Goal: Task Accomplishment & Management: Use online tool/utility

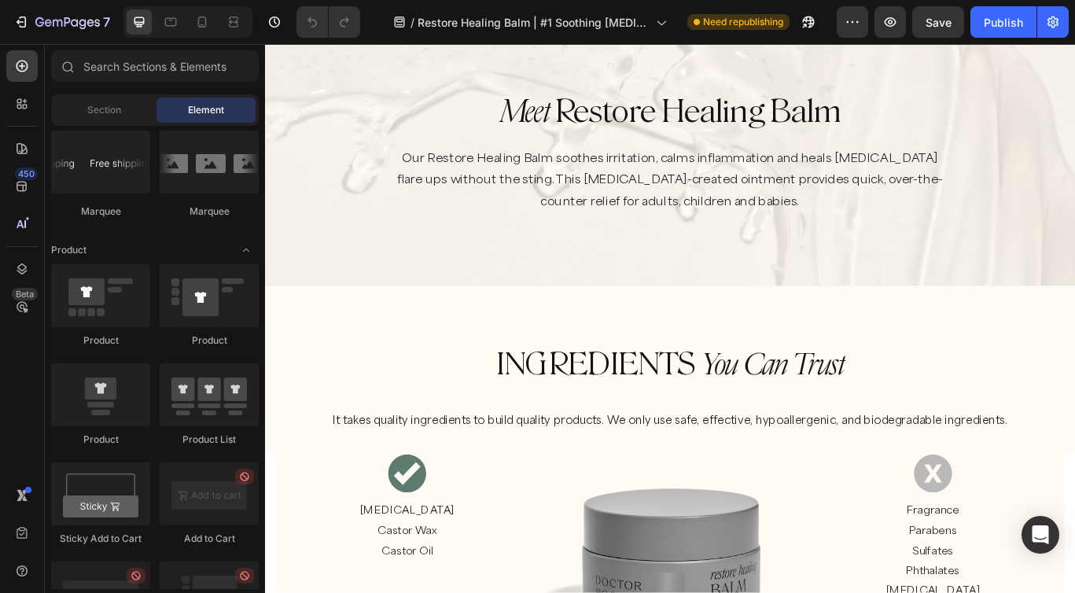
scroll to position [507, 0]
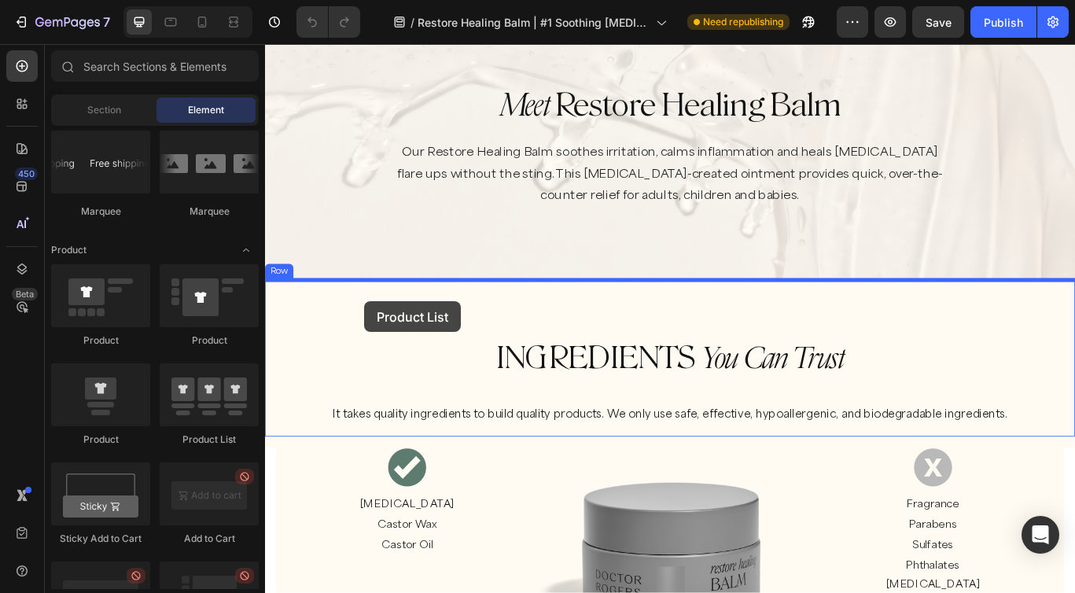
drag, startPoint x: 464, startPoint y: 439, endPoint x: 380, endPoint y: 343, distance: 127.0
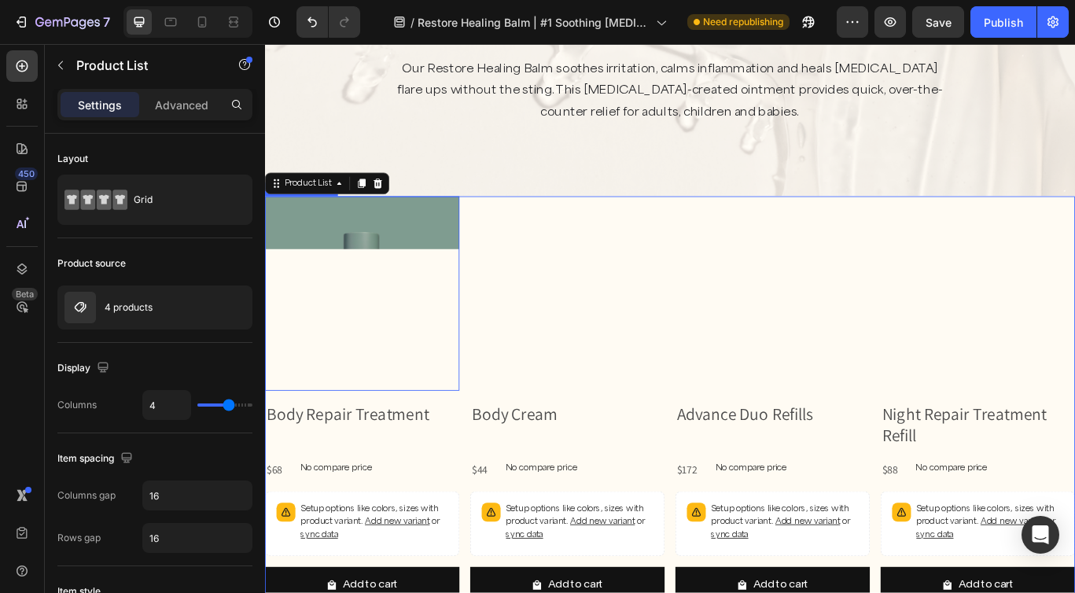
scroll to position [605, 0]
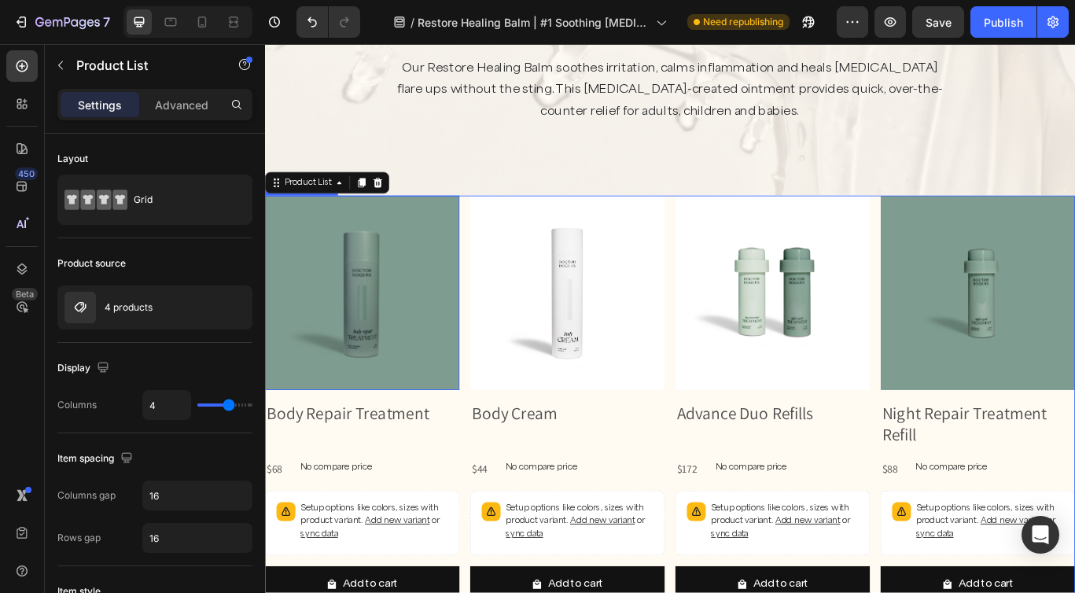
click at [385, 291] on img at bounding box center [378, 334] width 226 height 226
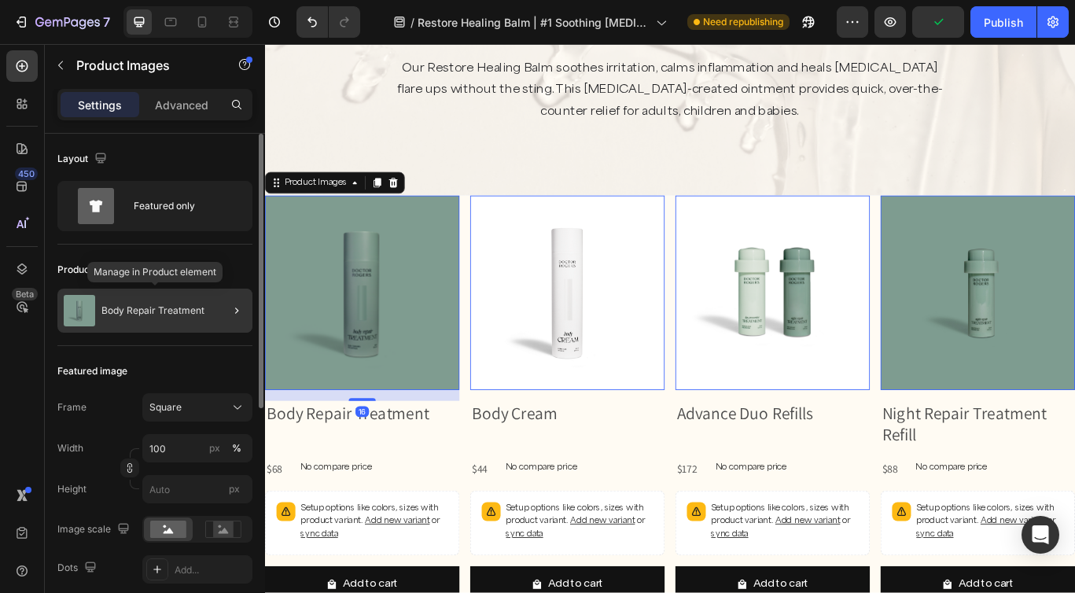
click at [156, 314] on p "Body Repair Treatment" at bounding box center [152, 310] width 103 height 11
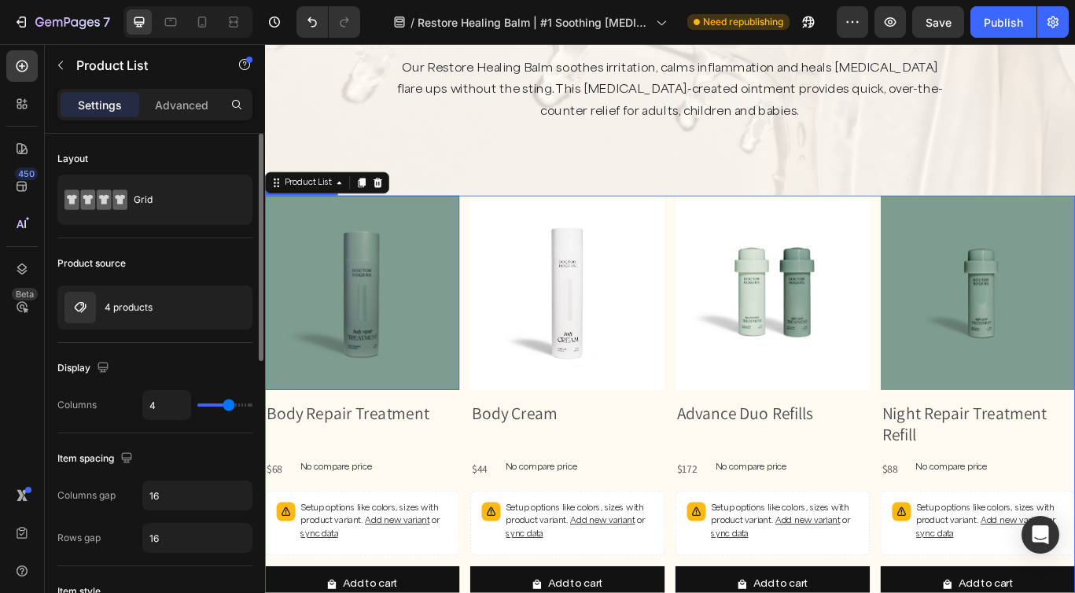
click at [409, 302] on img at bounding box center [378, 334] width 226 height 226
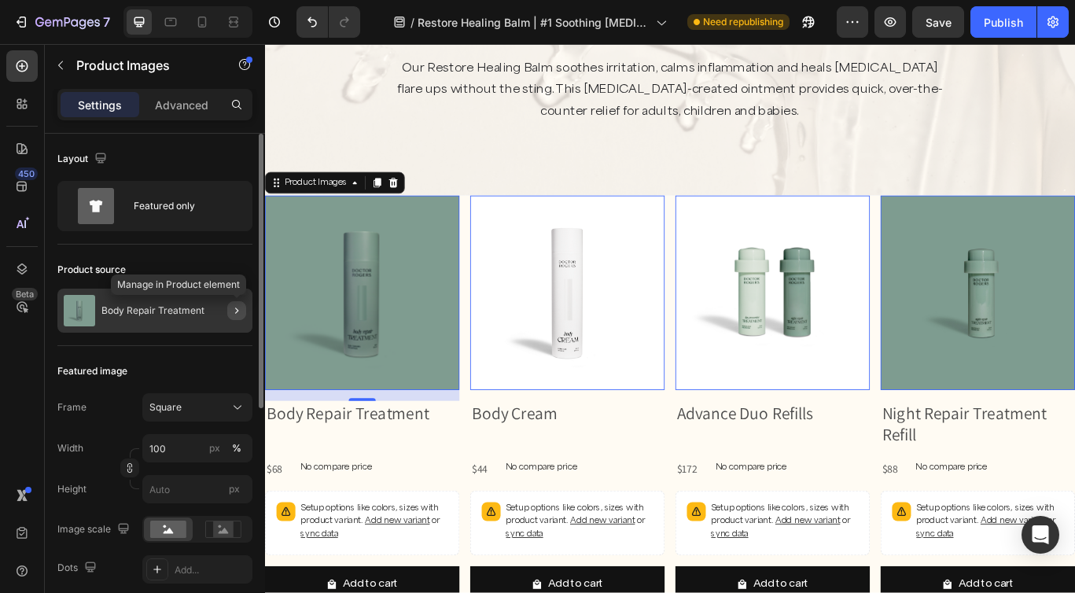
click at [237, 307] on icon "button" at bounding box center [236, 310] width 13 height 13
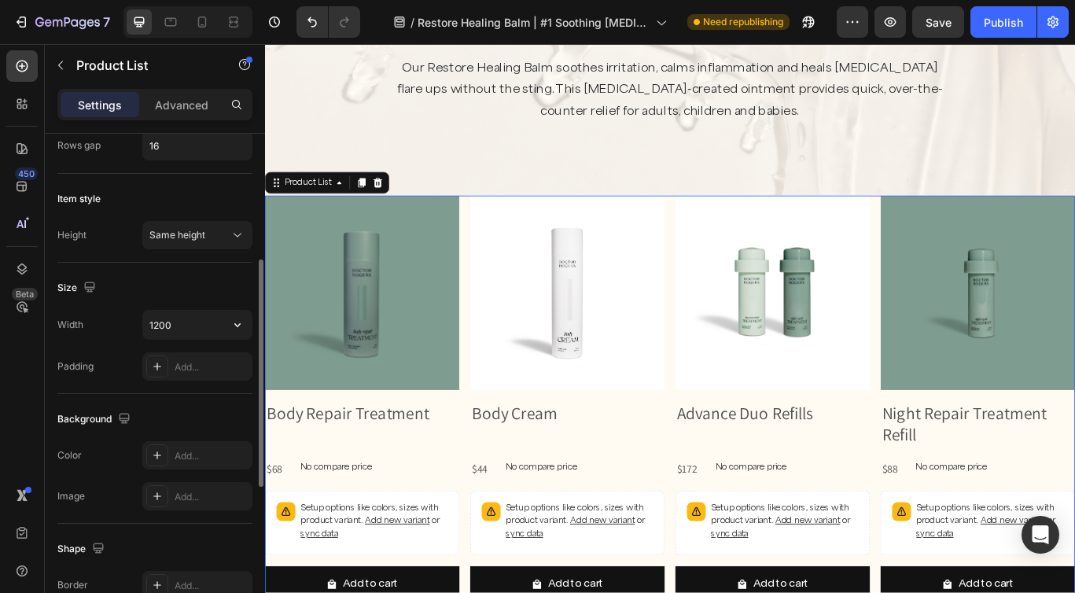
scroll to position [0, 0]
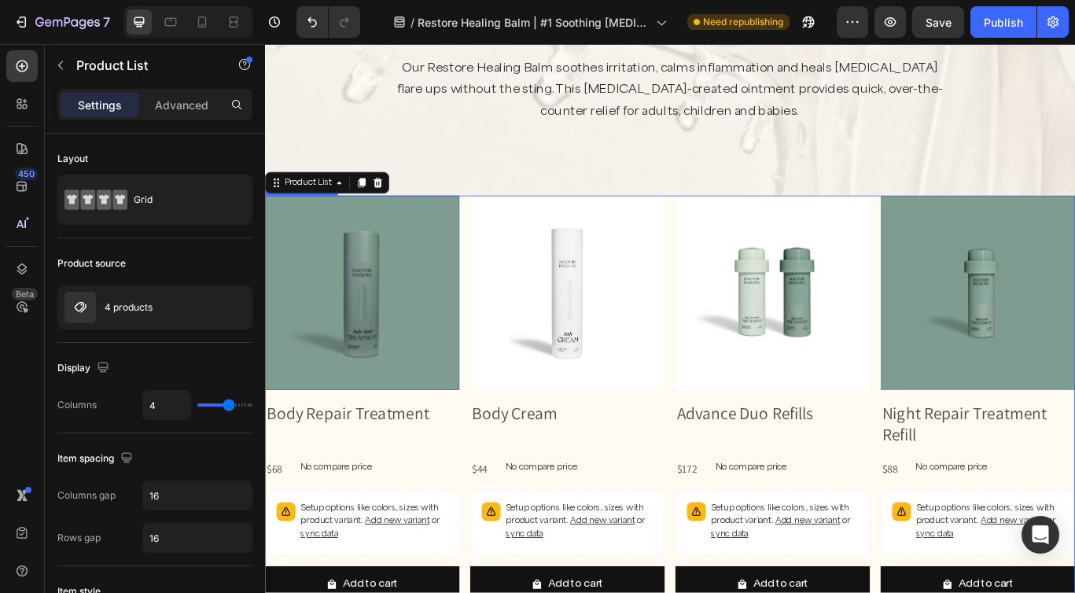
click at [318, 296] on img at bounding box center [378, 334] width 226 height 226
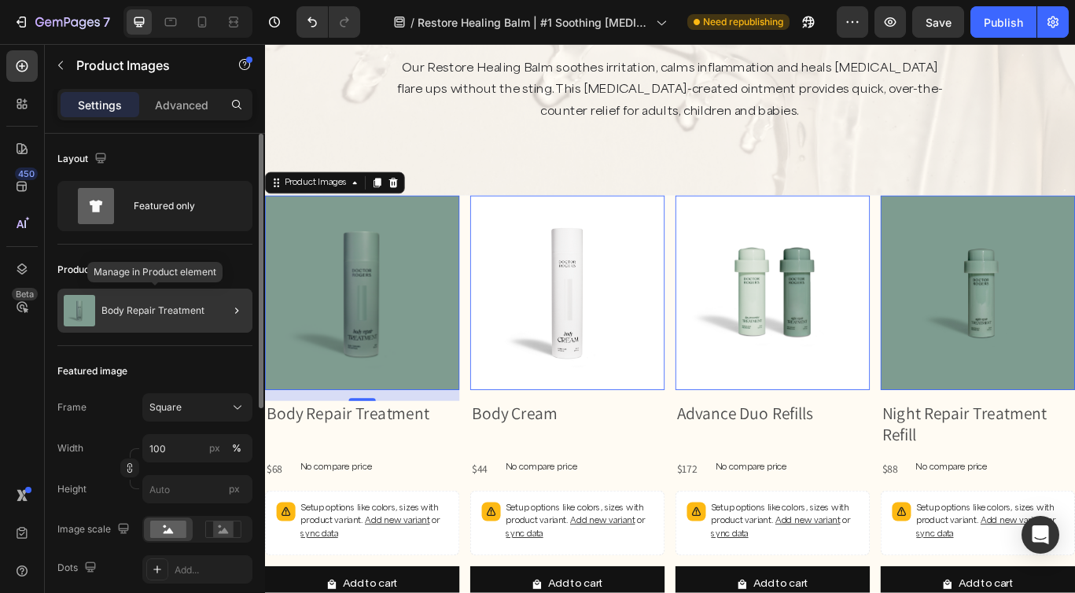
click at [73, 303] on img at bounding box center [79, 310] width 31 height 31
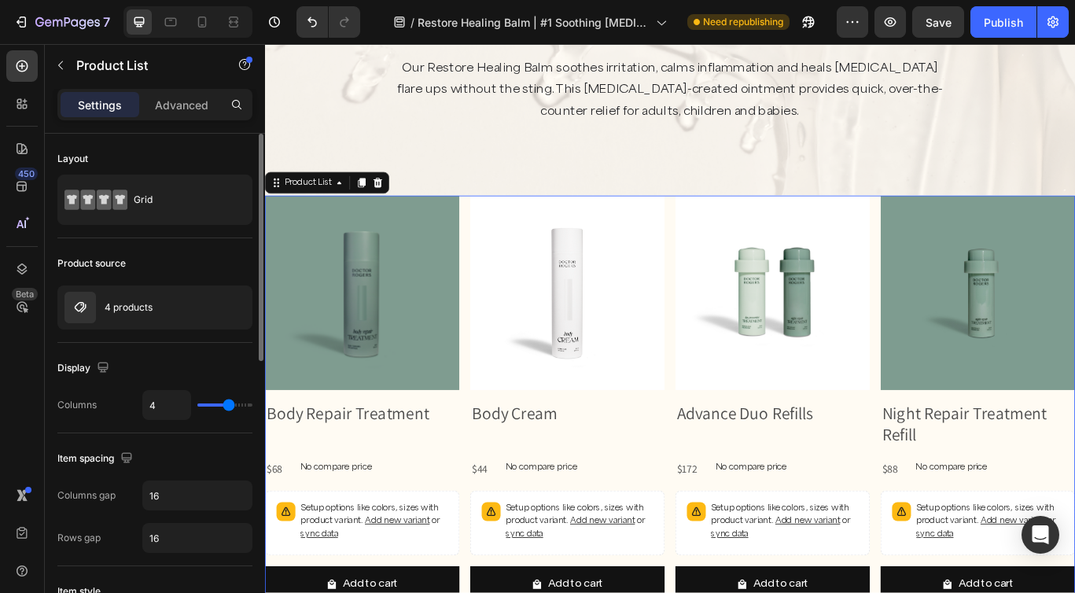
click at [73, 303] on img at bounding box center [79, 307] width 31 height 31
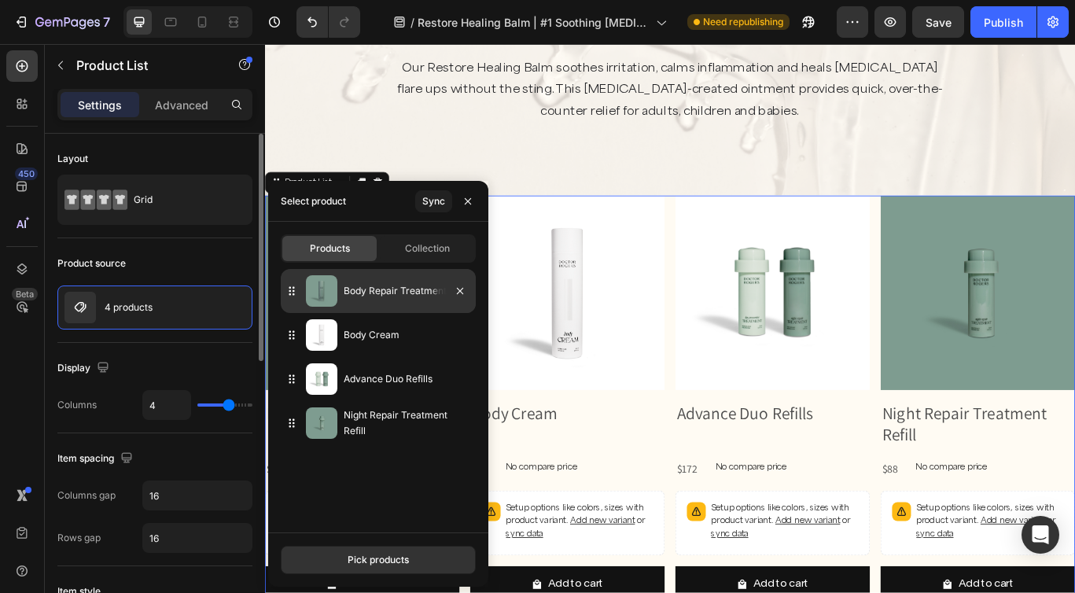
click at [329, 285] on img at bounding box center [321, 290] width 31 height 31
click at [378, 560] on div "Pick products" at bounding box center [377, 560] width 61 height 14
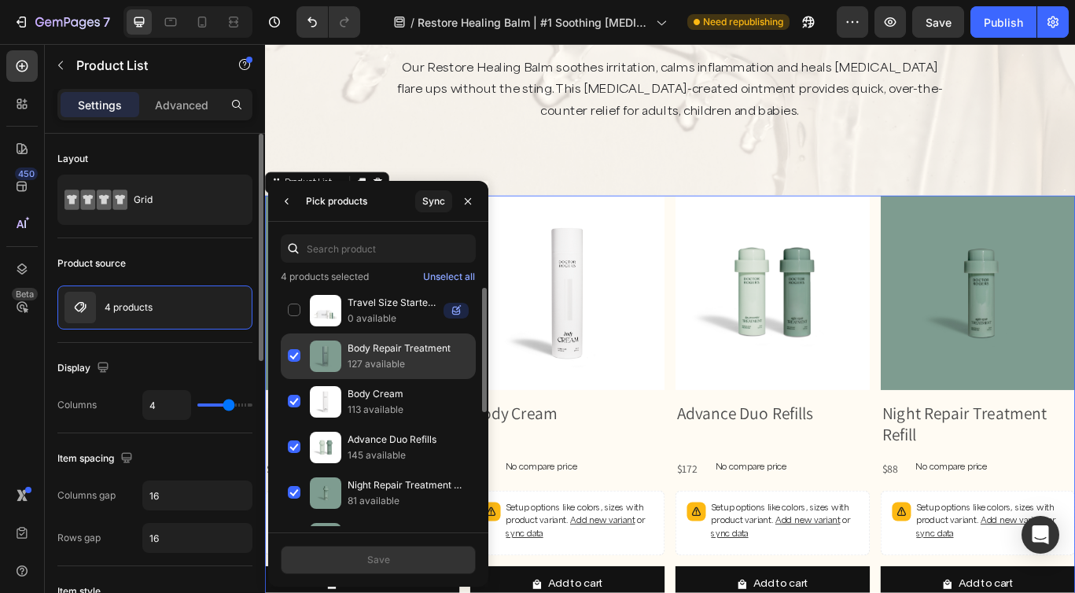
click at [292, 352] on div "Body Repair Treatment 127 available" at bounding box center [378, 356] width 195 height 46
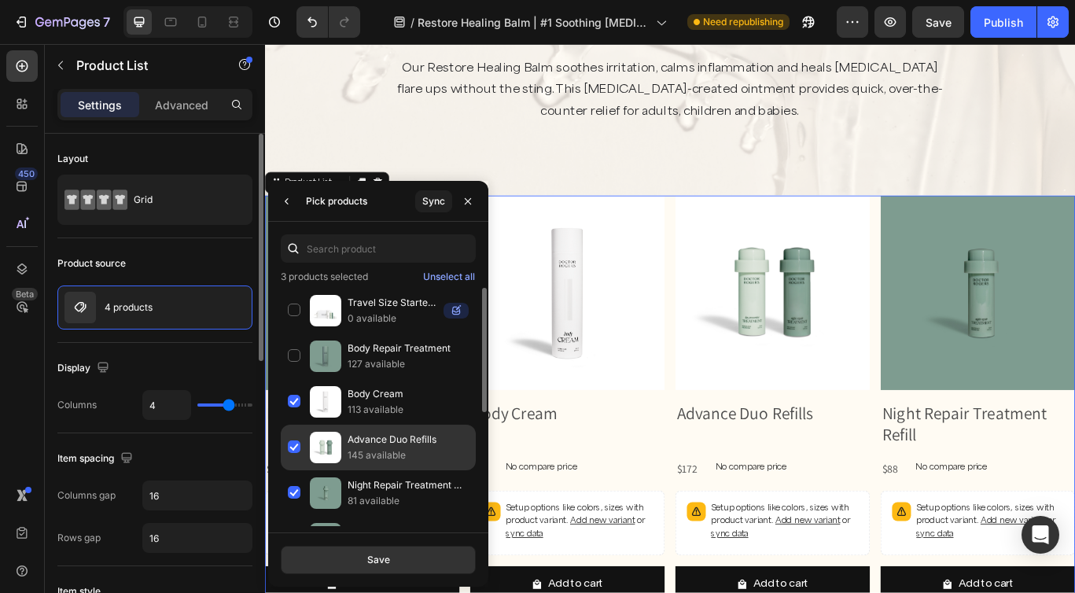
click at [296, 443] on div "Advance Duo Refills 145 available" at bounding box center [378, 447] width 195 height 46
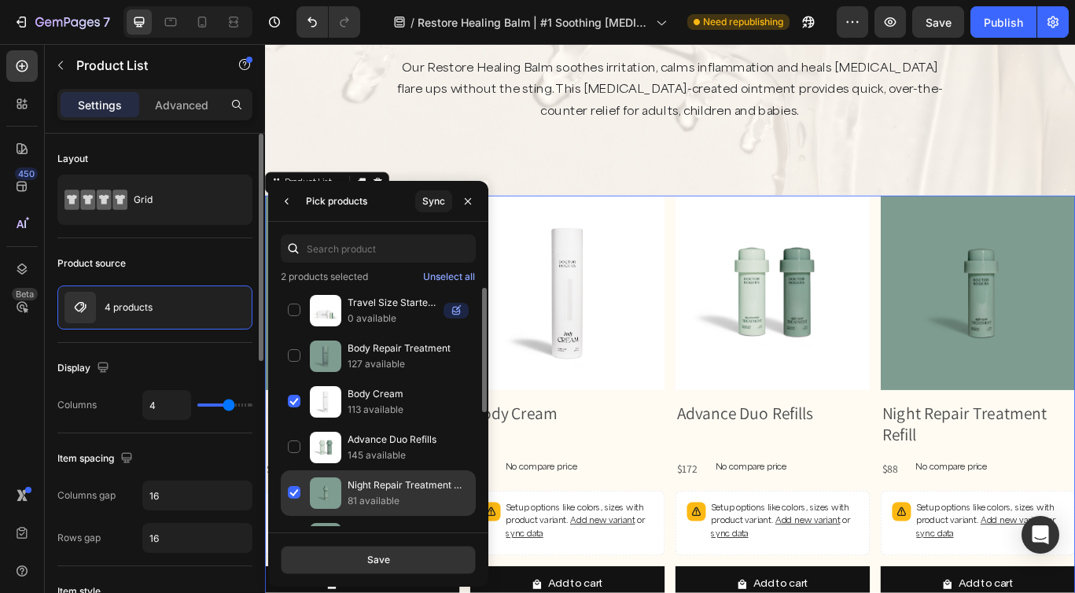
click at [294, 489] on div "Night Repair Treatment Refill 81 available" at bounding box center [378, 493] width 195 height 46
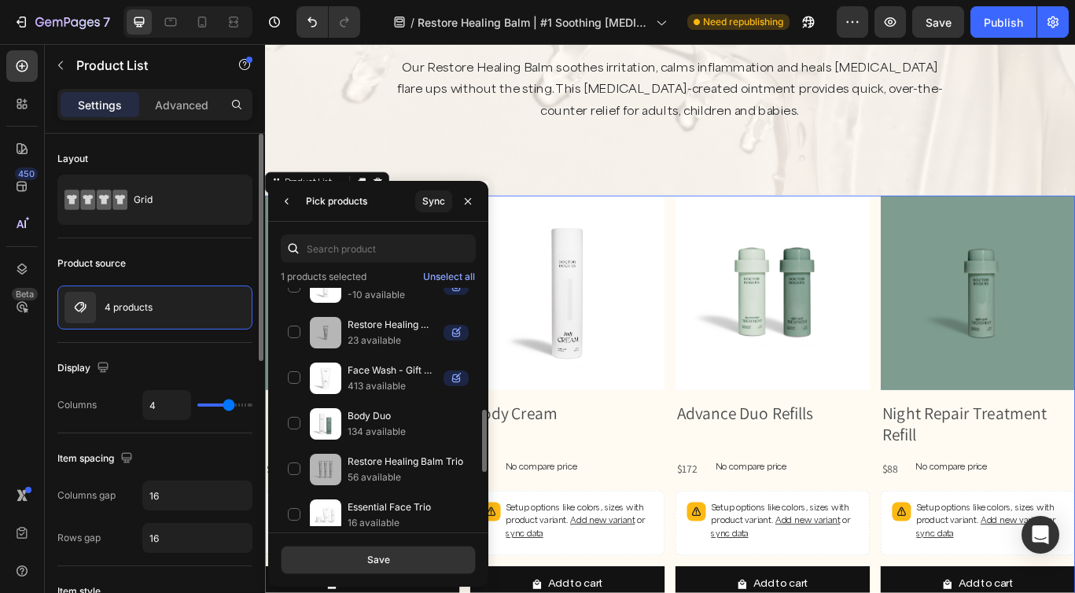
scroll to position [577, 0]
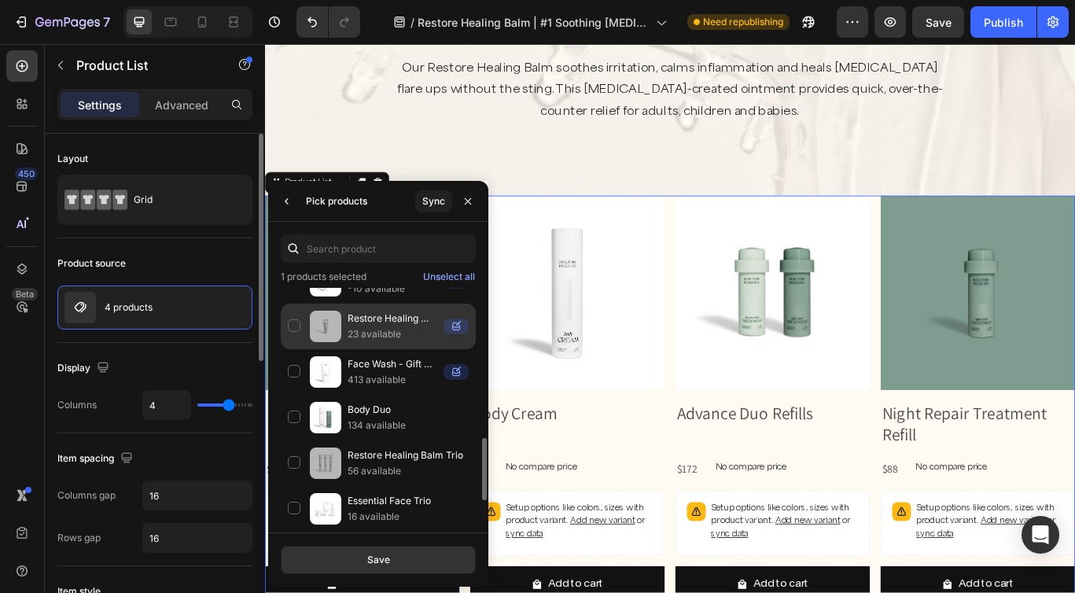
click at [298, 330] on div "Restore Healing Balm - Gift with Purchase 23 available" at bounding box center [378, 326] width 195 height 46
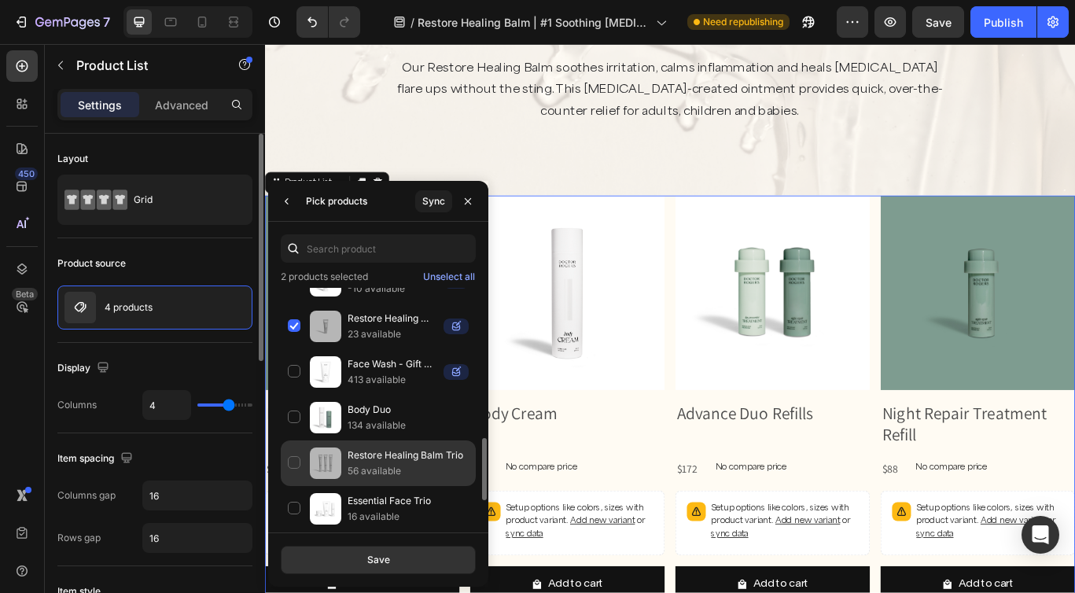
click at [295, 460] on div "Restore Healing Balm Trio 56 available" at bounding box center [378, 463] width 195 height 46
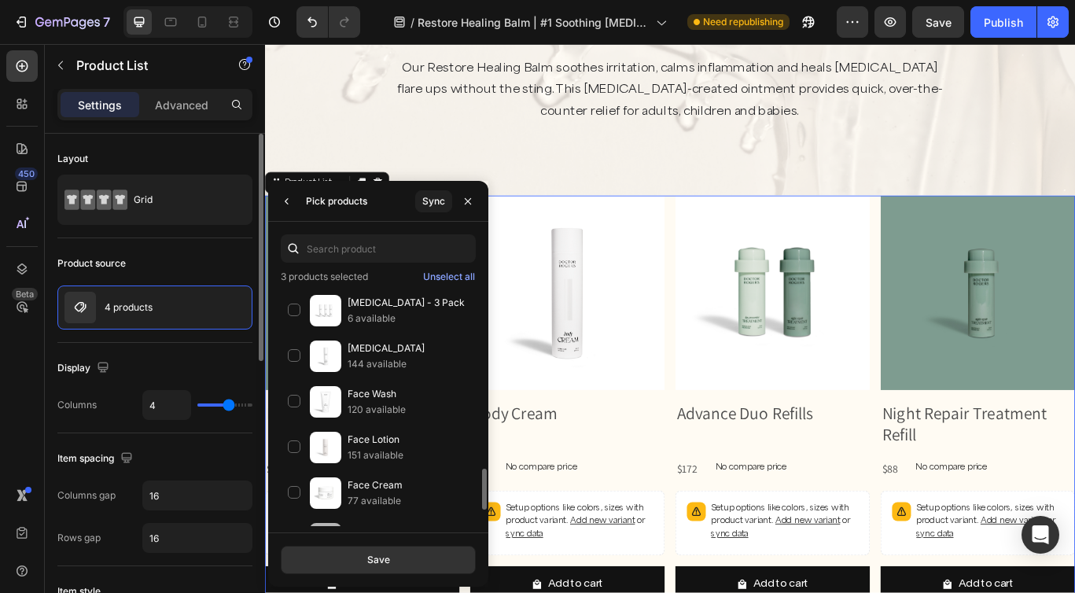
scroll to position [1012, 0]
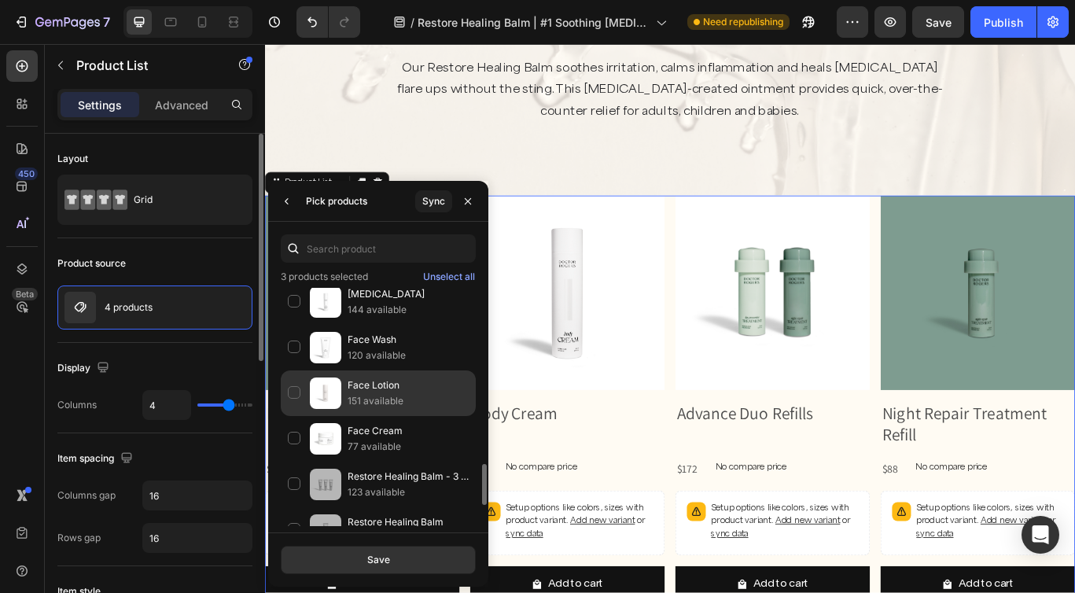
click at [292, 395] on div "Face Lotion 151 available" at bounding box center [378, 393] width 195 height 46
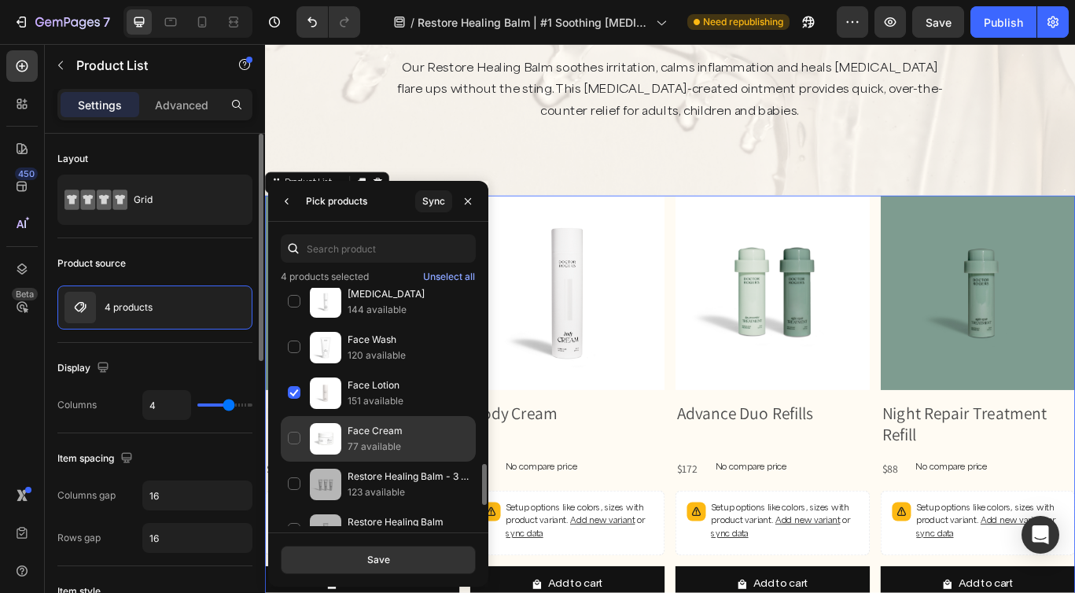
click at [293, 436] on div "Face Cream 77 available" at bounding box center [378, 439] width 195 height 46
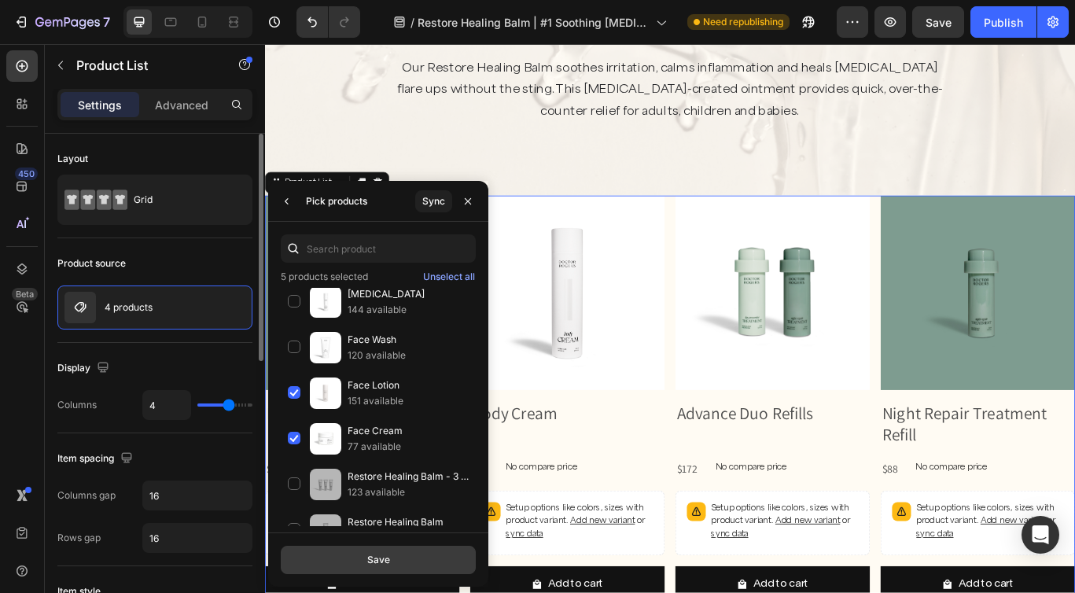
click at [386, 557] on div "Save" at bounding box center [378, 560] width 23 height 14
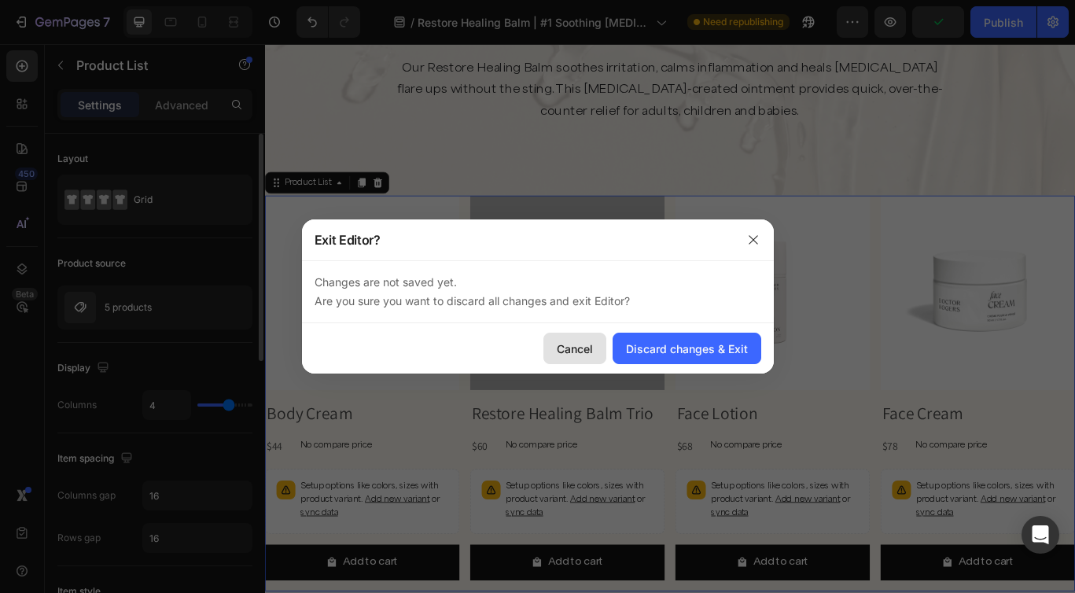
click at [590, 348] on div "Cancel" at bounding box center [575, 348] width 36 height 17
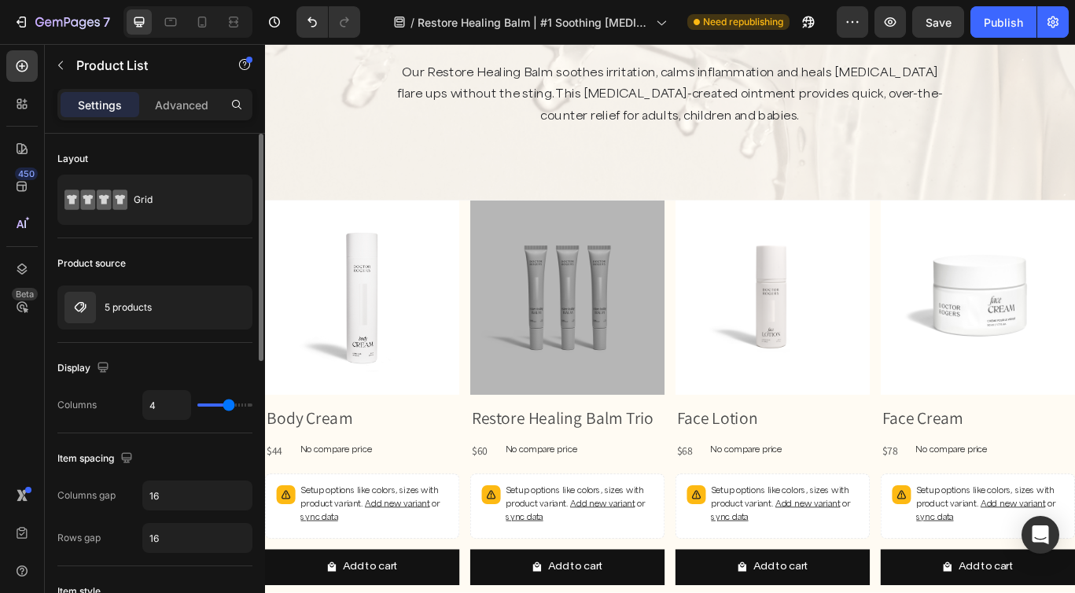
scroll to position [644, 0]
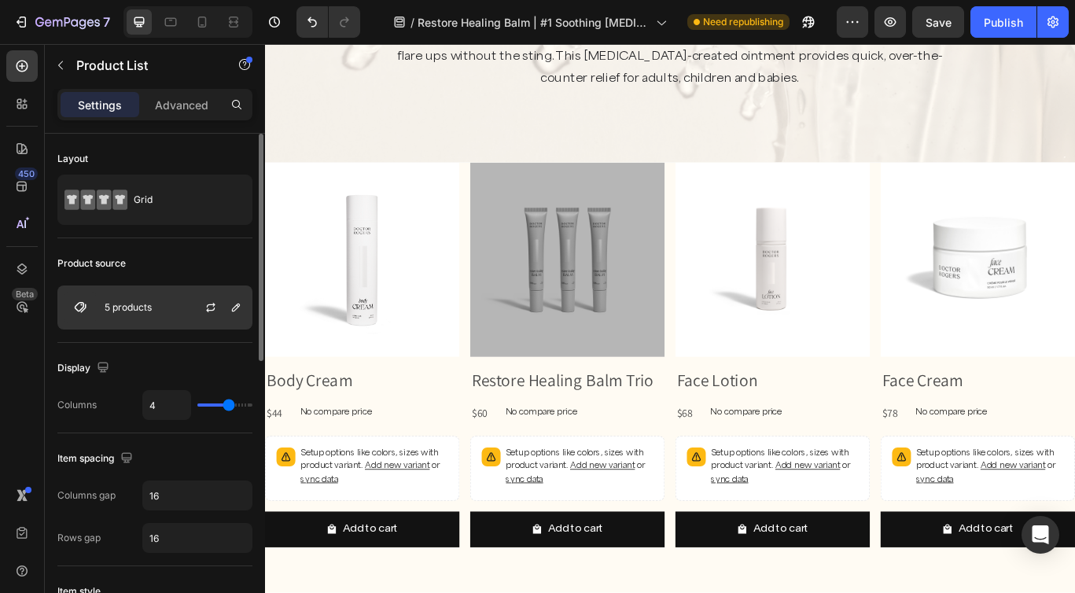
click at [142, 299] on div "5 products" at bounding box center [154, 307] width 195 height 44
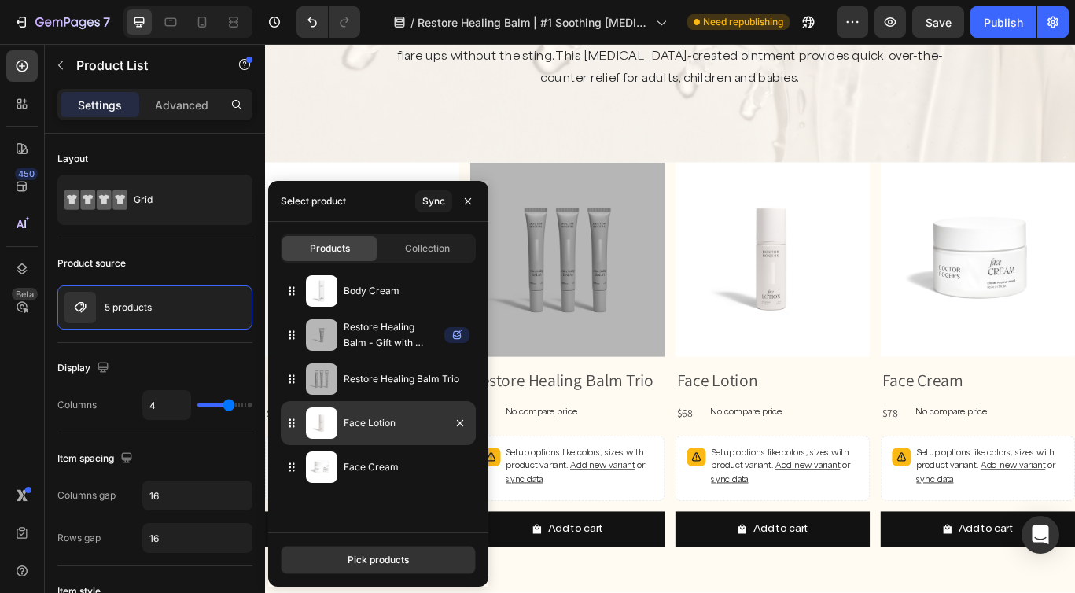
click at [461, 433] on div at bounding box center [454, 423] width 44 height 44
click at [461, 424] on icon "button" at bounding box center [460, 423] width 13 height 13
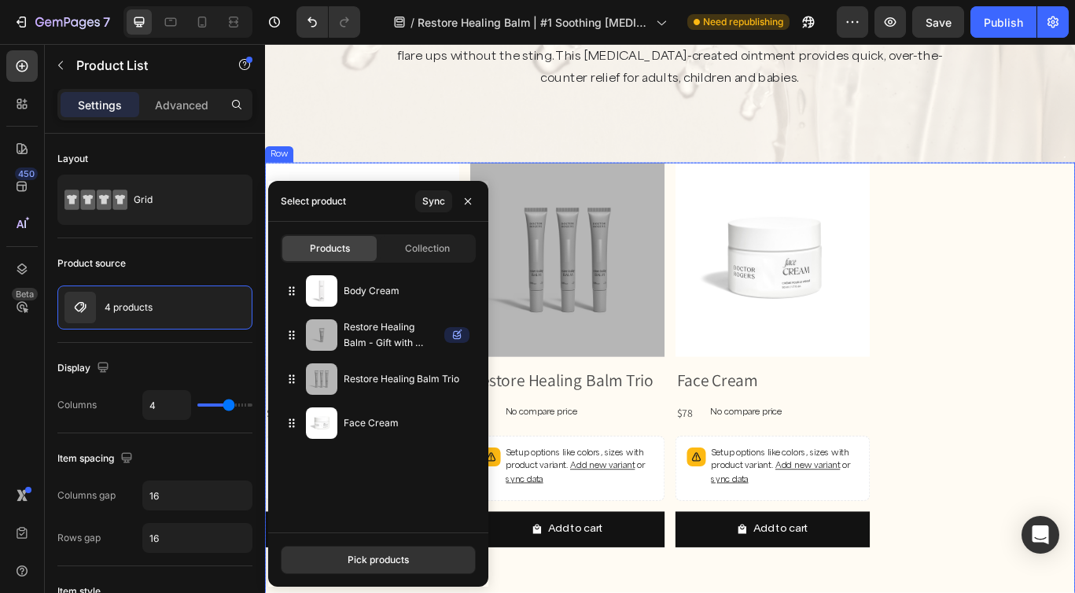
click at [733, 592] on div "Product Images Body Cream Product Title $44 Product Price Product Price No comp…" at bounding box center [736, 510] width 943 height 656
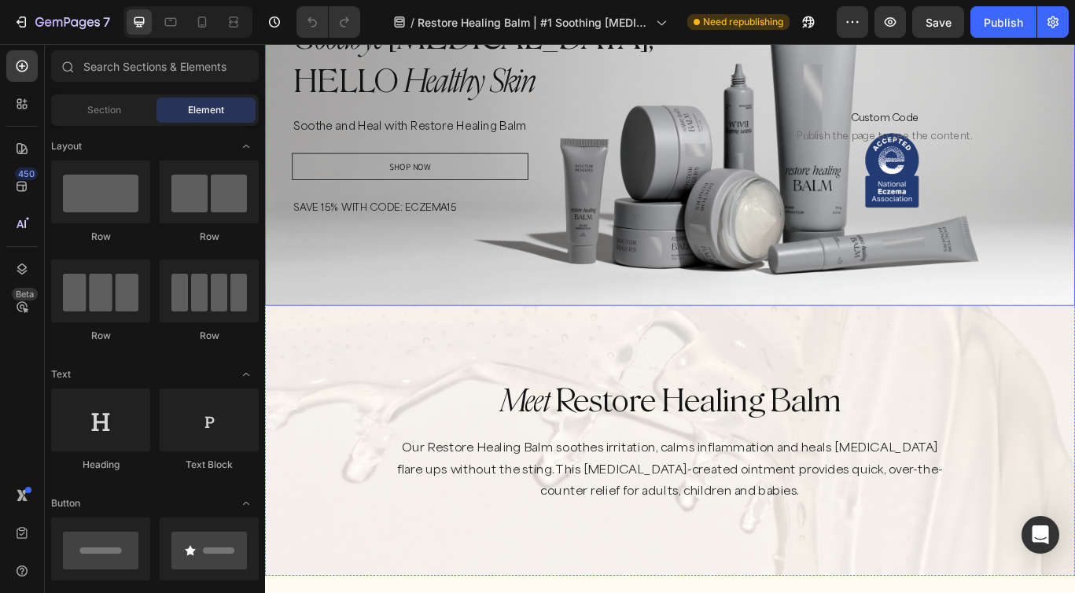
scroll to position [501, 0]
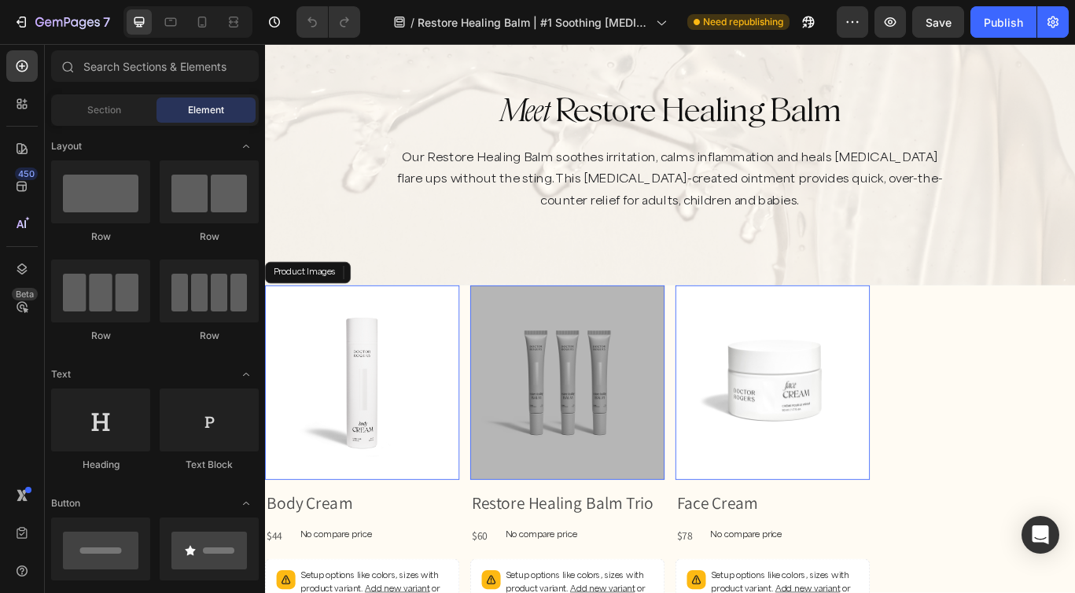
click at [413, 449] on img at bounding box center [378, 438] width 226 height 226
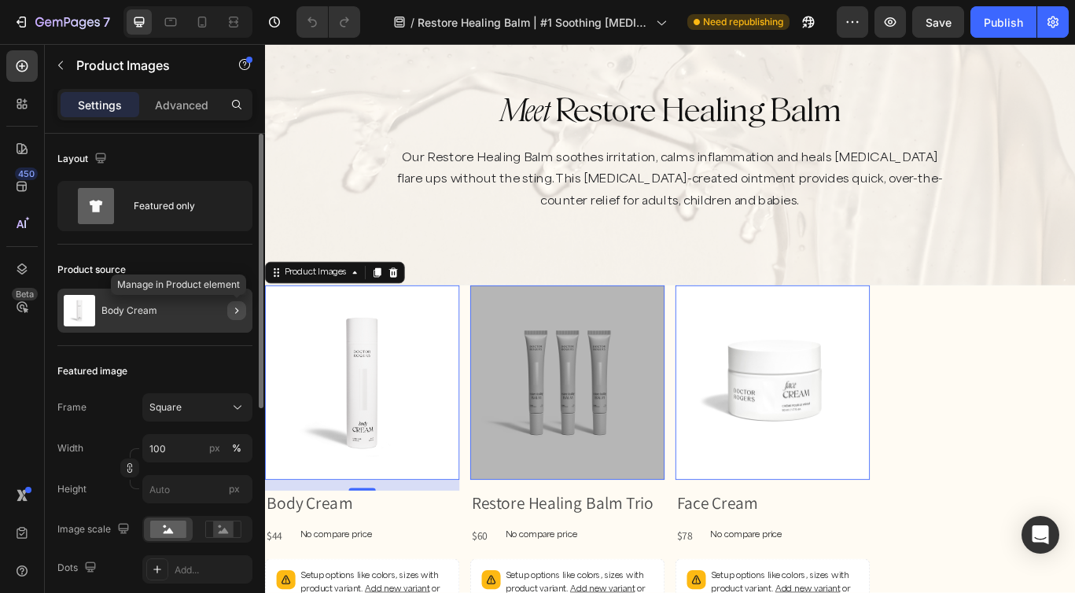
click at [233, 310] on icon "button" at bounding box center [236, 310] width 13 height 13
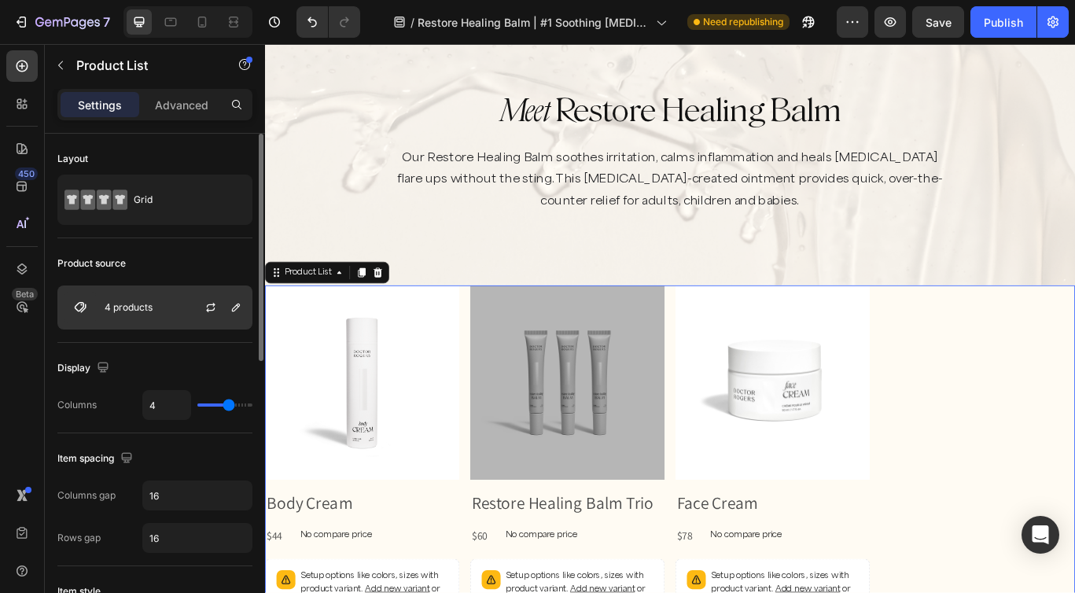
click at [175, 304] on div "4 products" at bounding box center [154, 307] width 195 height 44
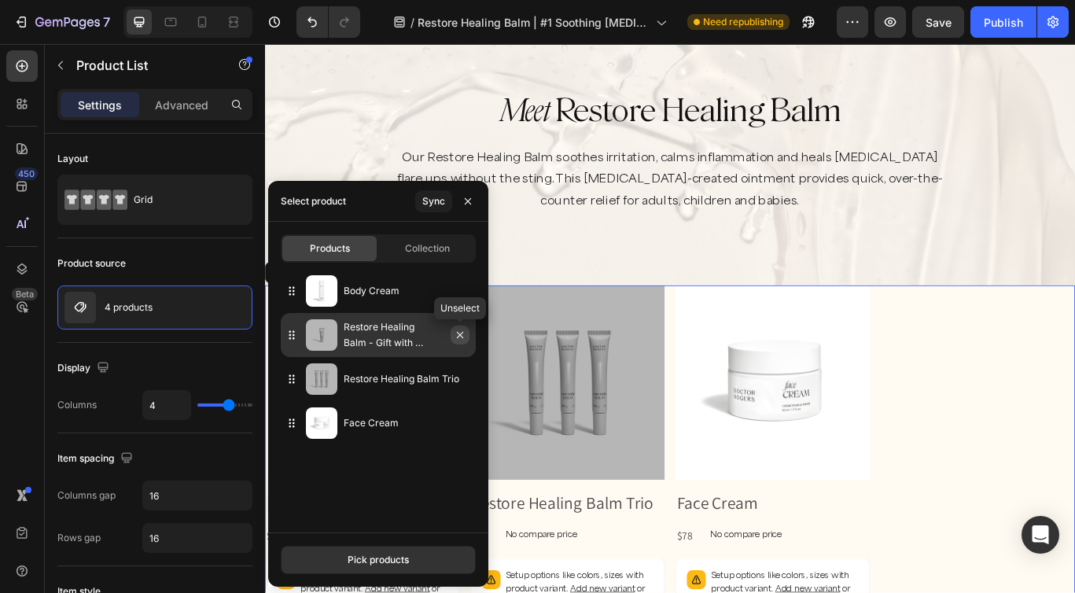
click at [461, 339] on icon "button" at bounding box center [460, 335] width 13 height 13
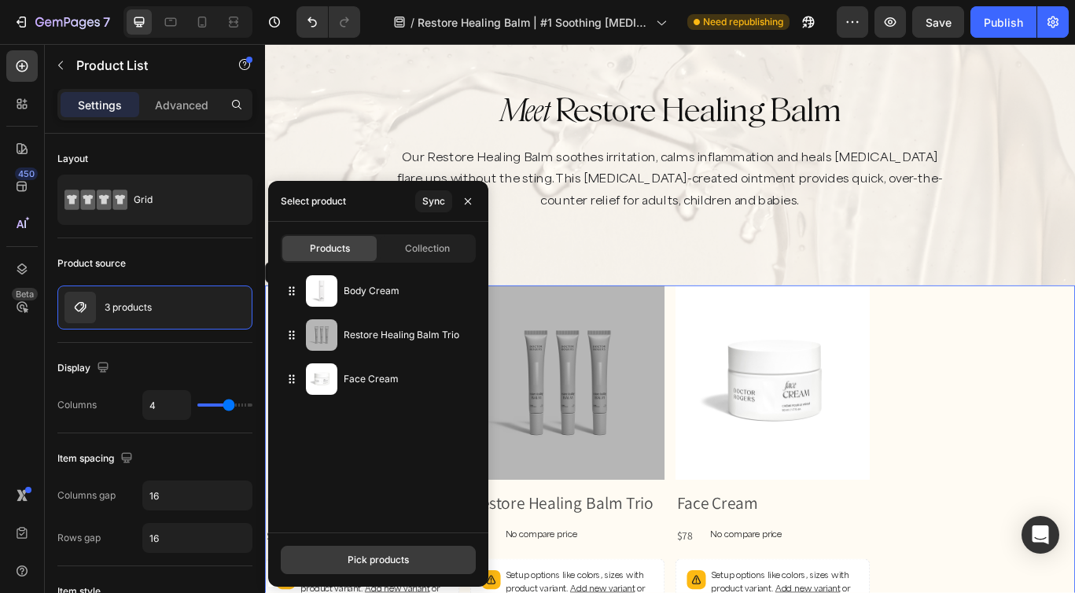
click at [344, 560] on button "Pick products" at bounding box center [378, 560] width 195 height 28
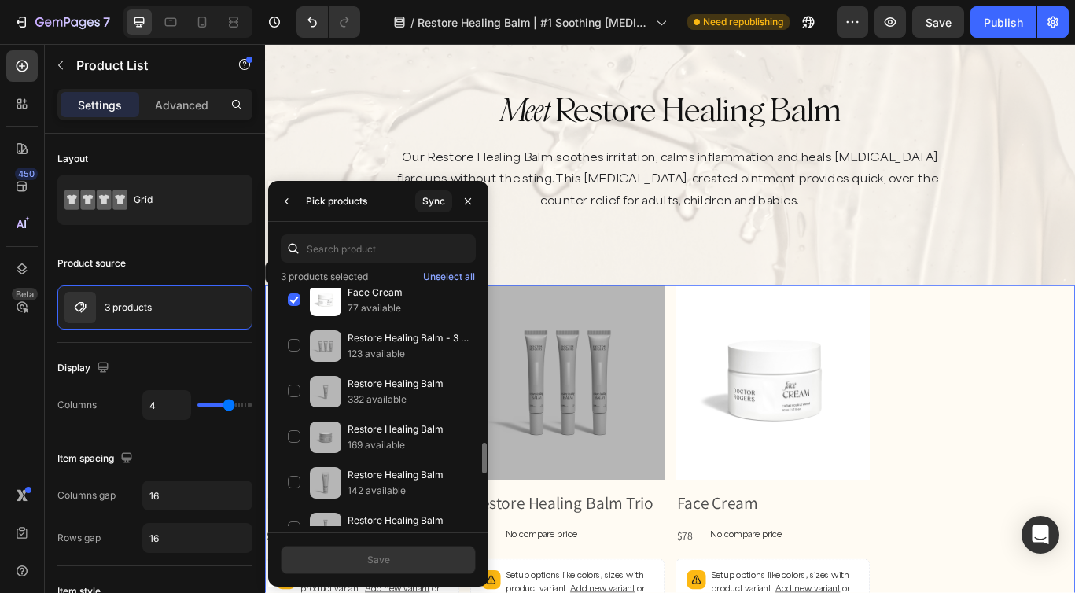
scroll to position [1154, 0]
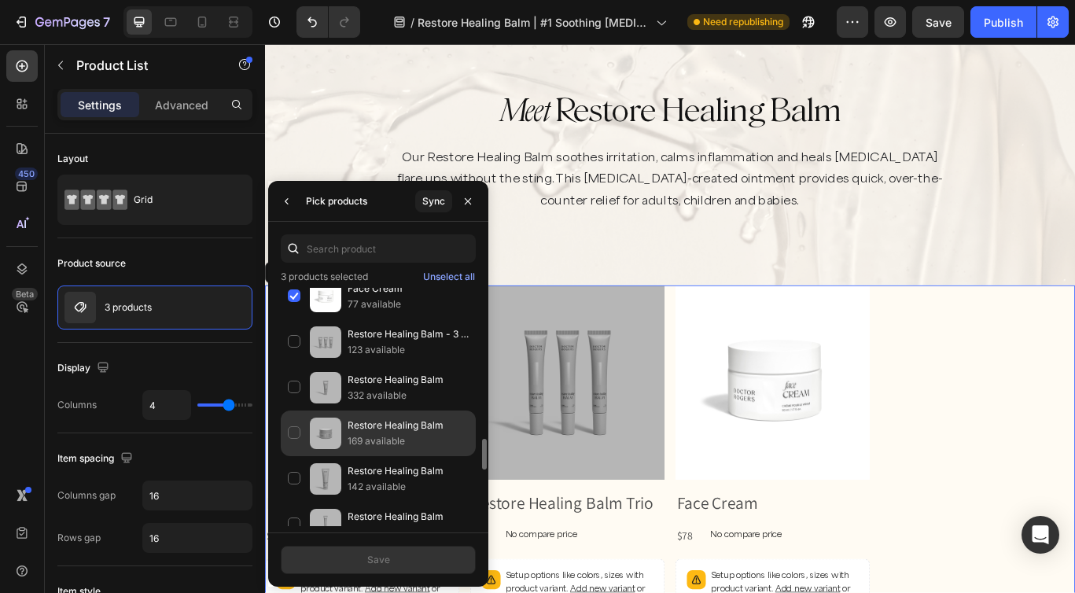
click at [300, 434] on div "Restore Healing Balm 169 available" at bounding box center [378, 433] width 195 height 46
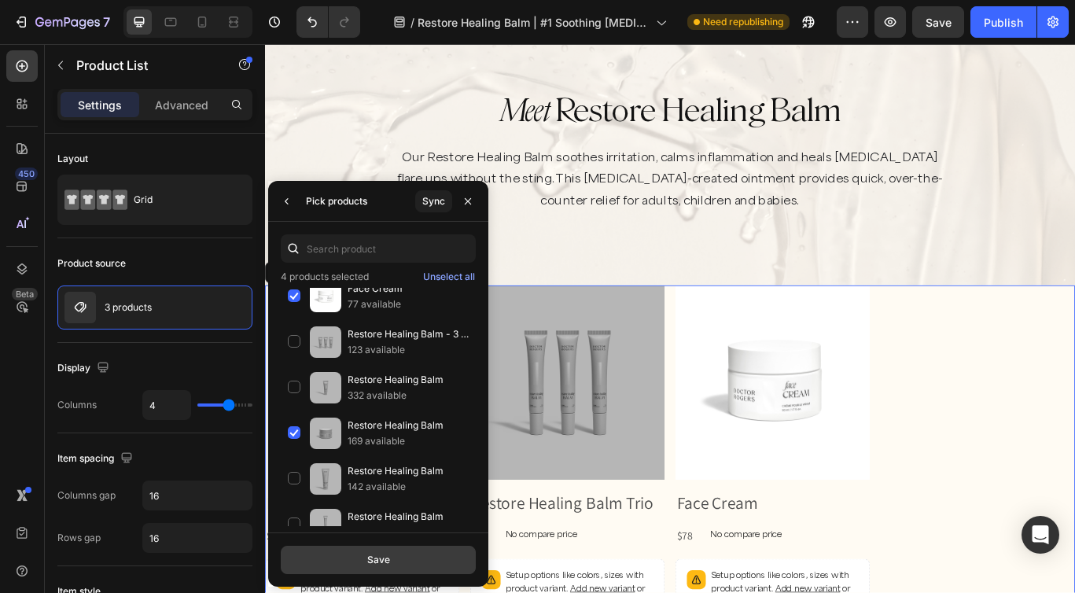
click at [406, 564] on button "Save" at bounding box center [378, 560] width 195 height 28
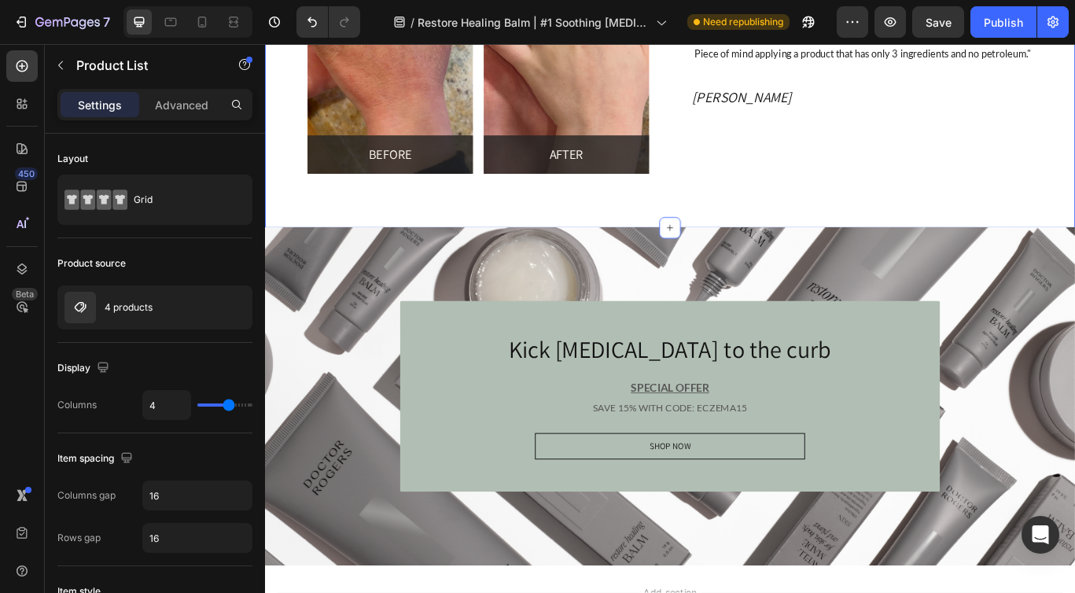
scroll to position [4054, 0]
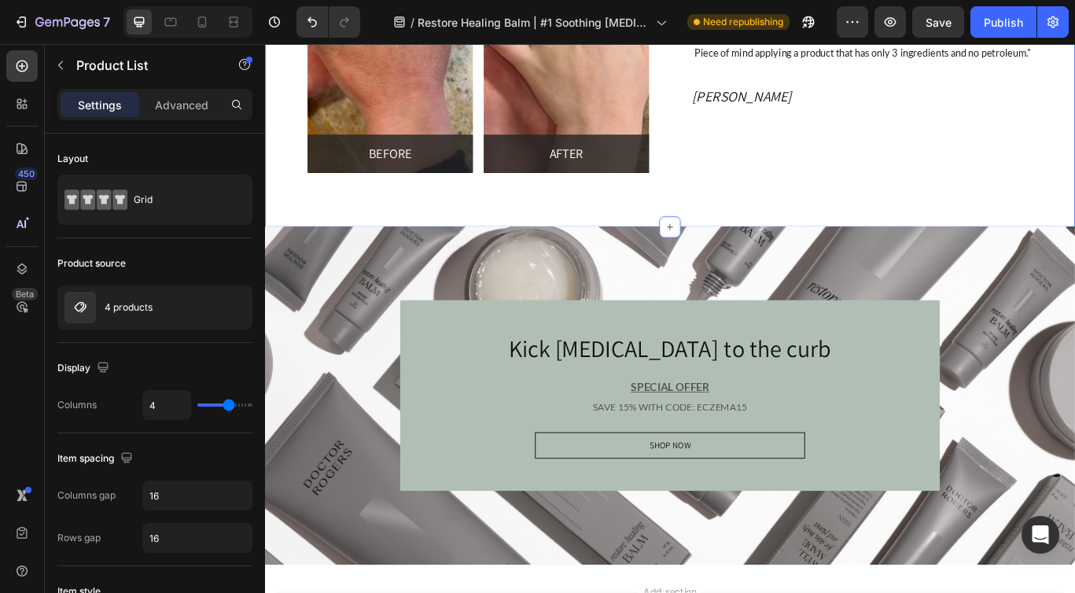
click at [740, 215] on div "Image BEFORE Heading Row Row Image AFTER Heading Row Row Row Icon Icon Icon Ico…" at bounding box center [736, 13] width 943 height 487
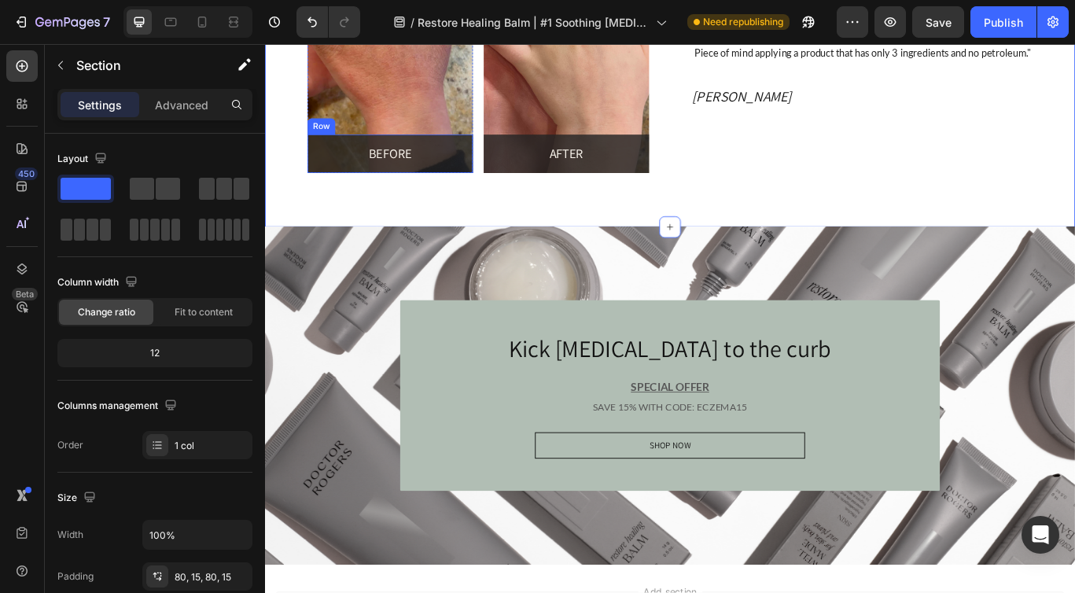
click at [415, 155] on div "BEFORE Heading Row" at bounding box center [410, 172] width 193 height 44
click at [490, 233] on div "Image BEFORE Heading Row 0 Row Image AFTER Heading Row Row Row Icon Icon Icon I…" at bounding box center [736, 13] width 943 height 487
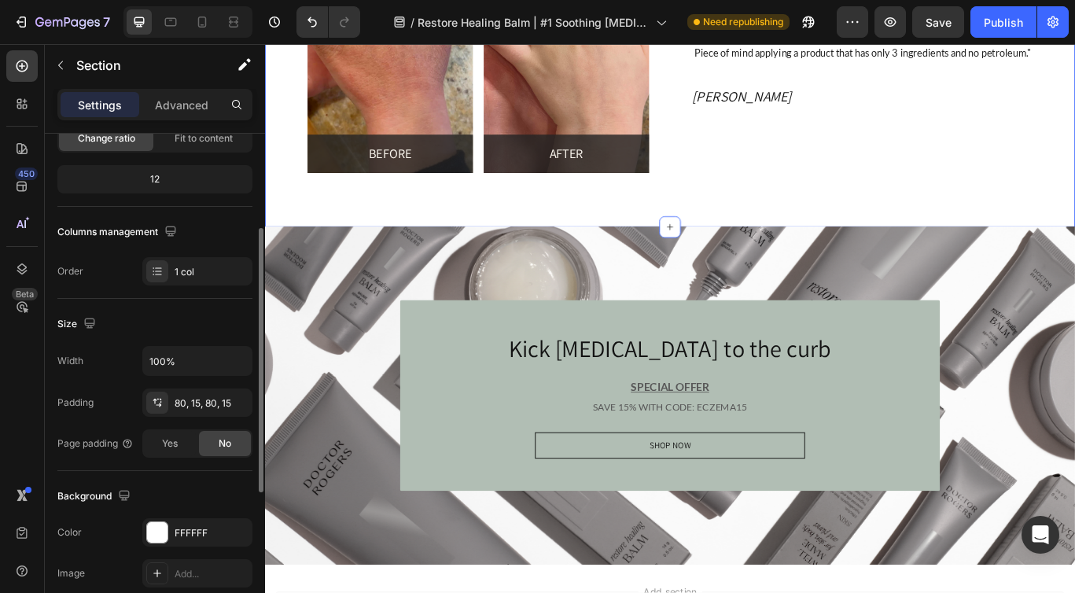
scroll to position [176, 0]
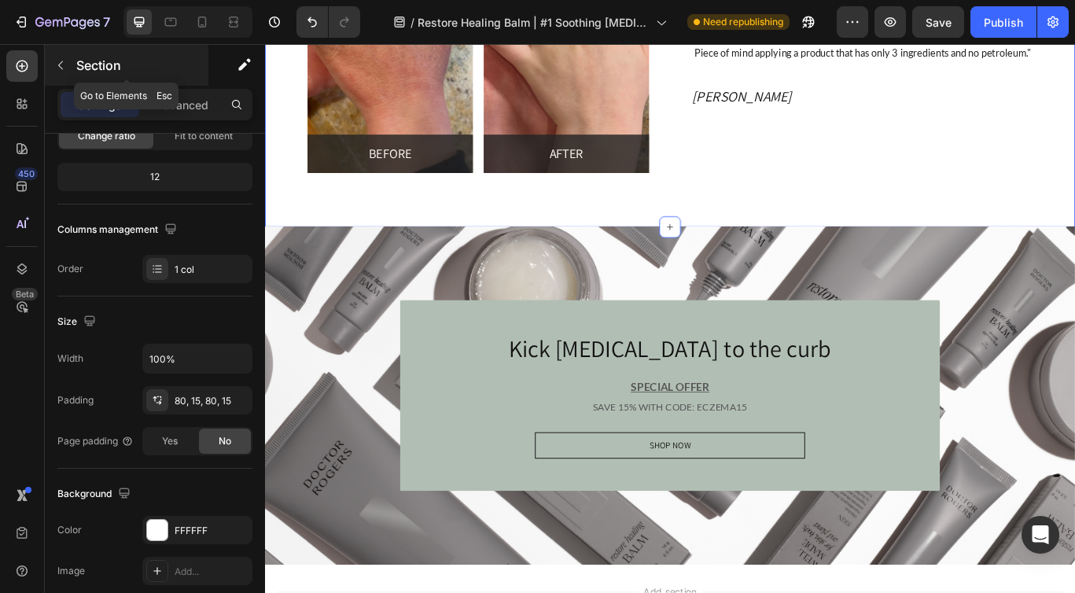
click at [64, 62] on icon "button" at bounding box center [60, 65] width 13 height 13
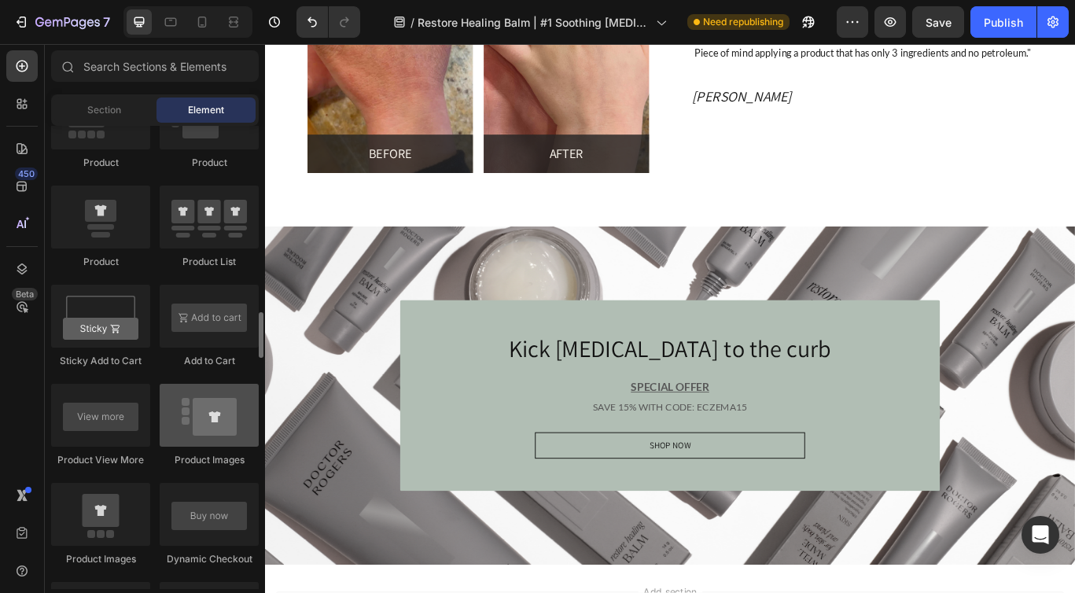
scroll to position [2054, 0]
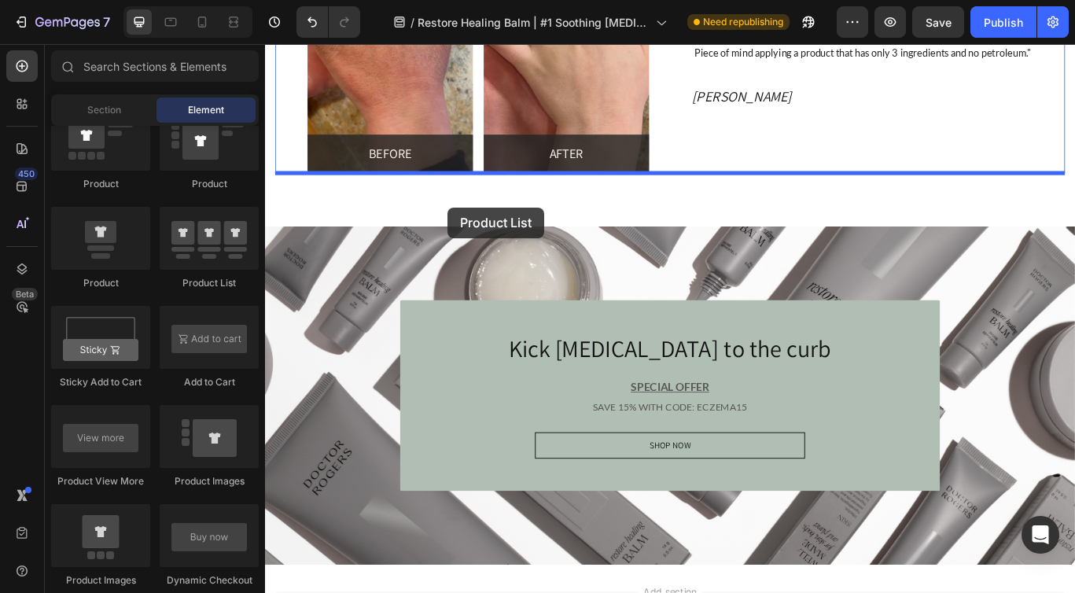
drag, startPoint x: 476, startPoint y: 299, endPoint x: 477, endPoint y: 234, distance: 64.5
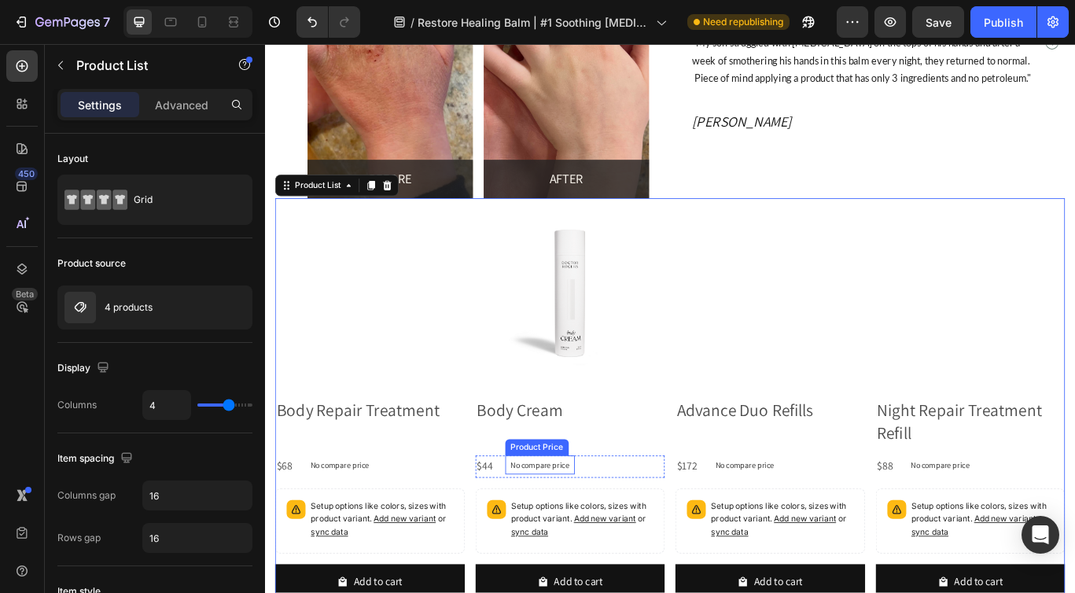
scroll to position [4014, 0]
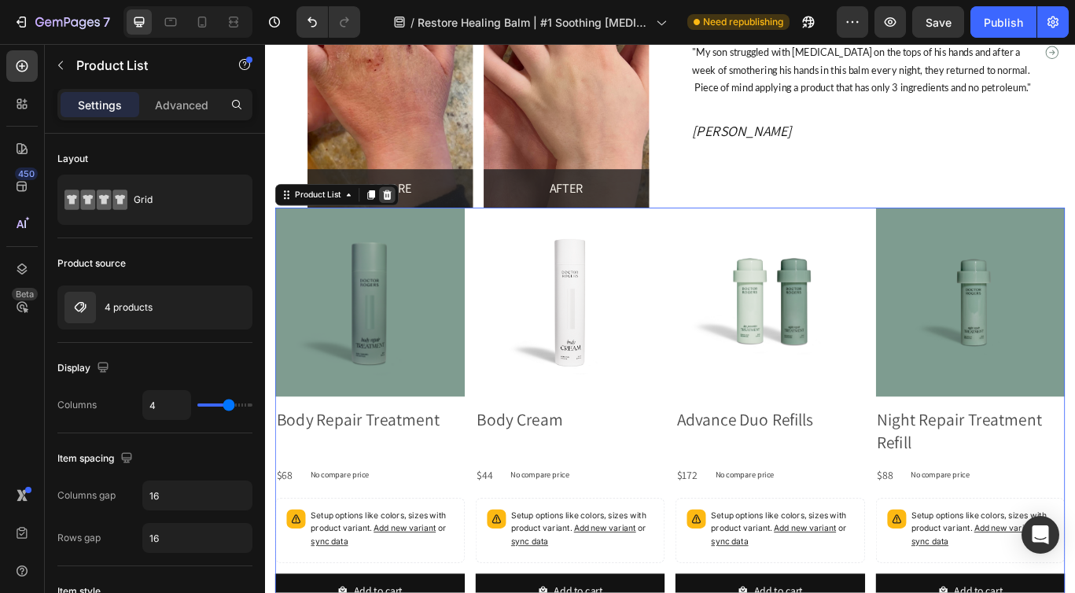
click at [408, 226] on icon at bounding box center [407, 220] width 13 height 13
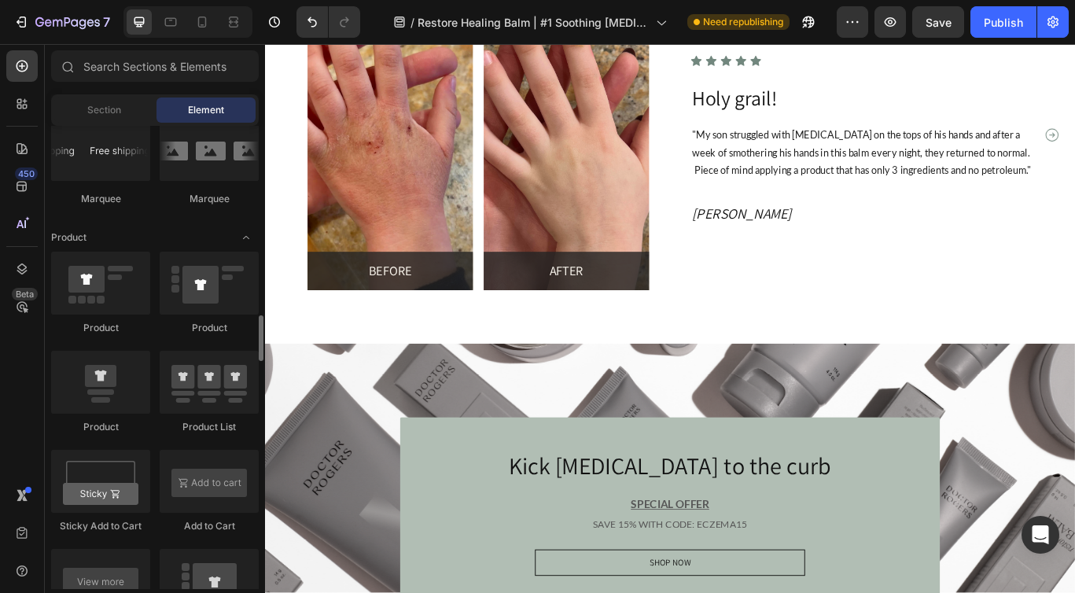
scroll to position [1900, 0]
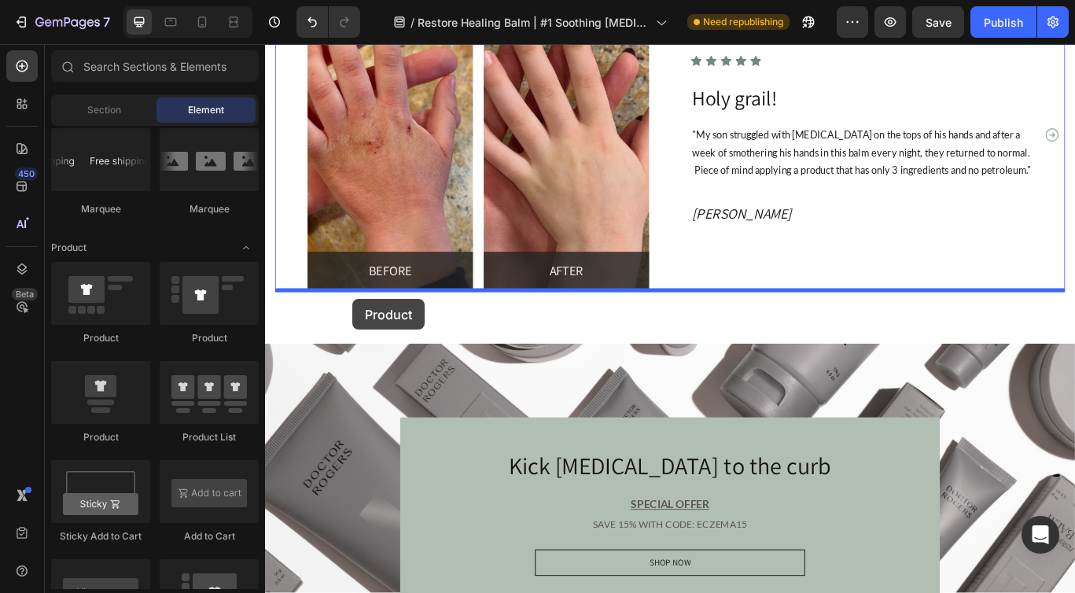
drag, startPoint x: 391, startPoint y: 332, endPoint x: 366, endPoint y: 341, distance: 26.9
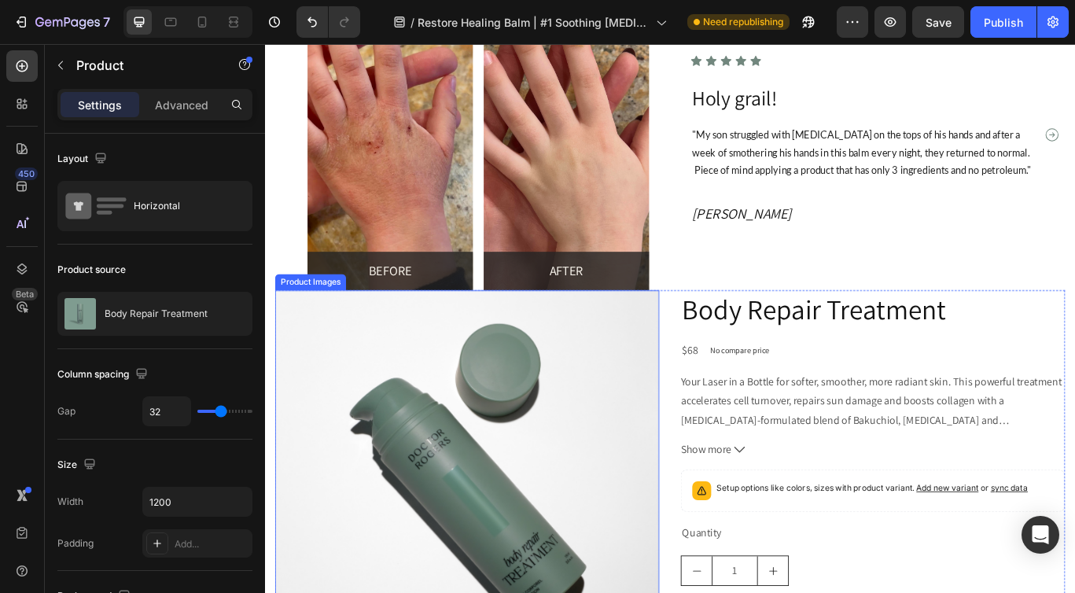
click at [358, 349] on img at bounding box center [500, 554] width 447 height 447
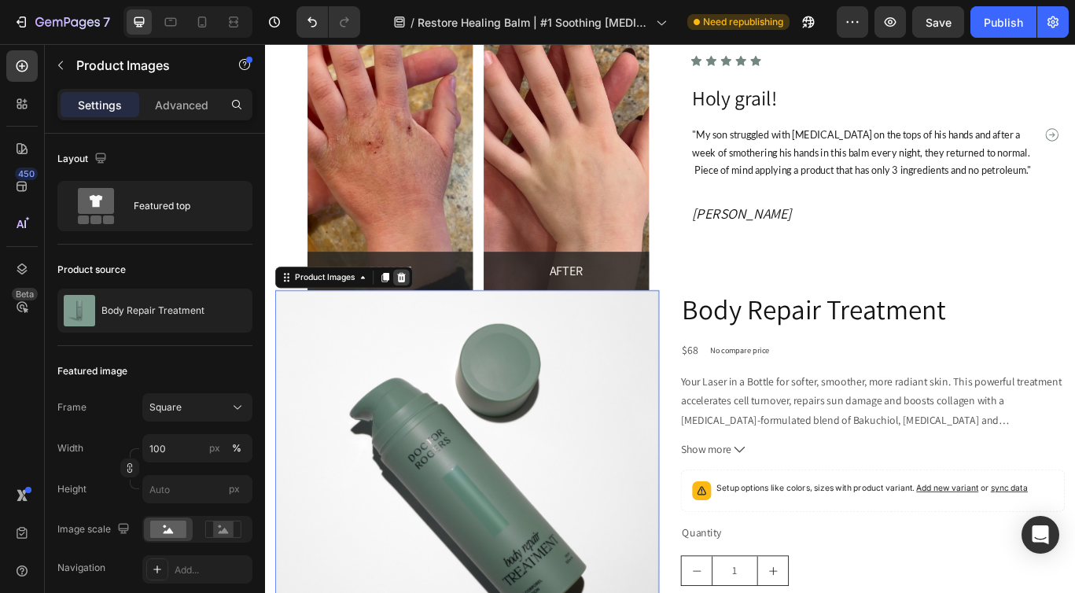
click at [432, 311] on div at bounding box center [423, 316] width 19 height 19
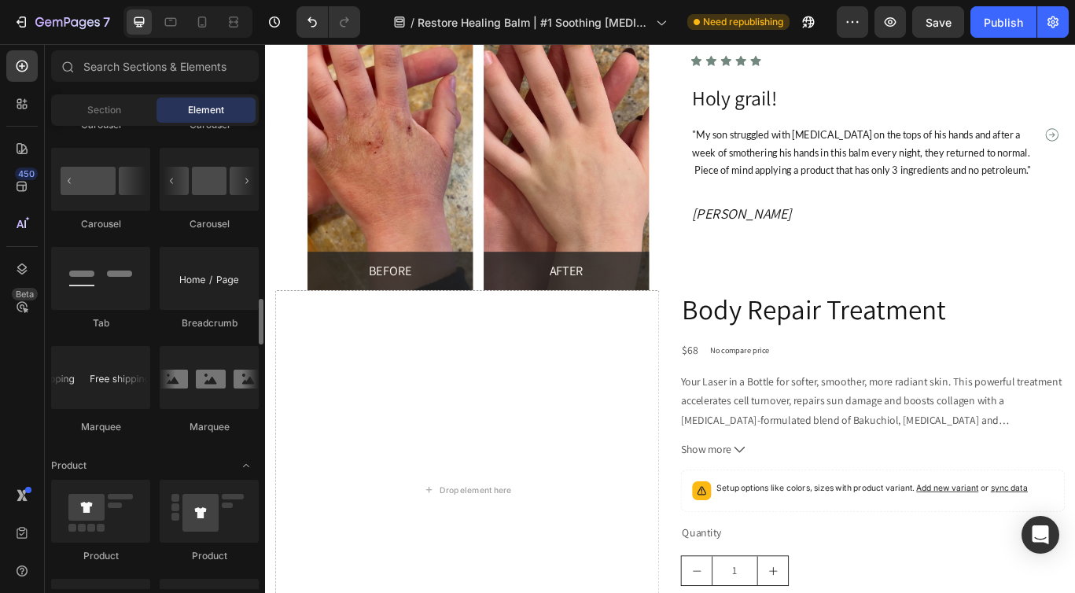
scroll to position [1680, 0]
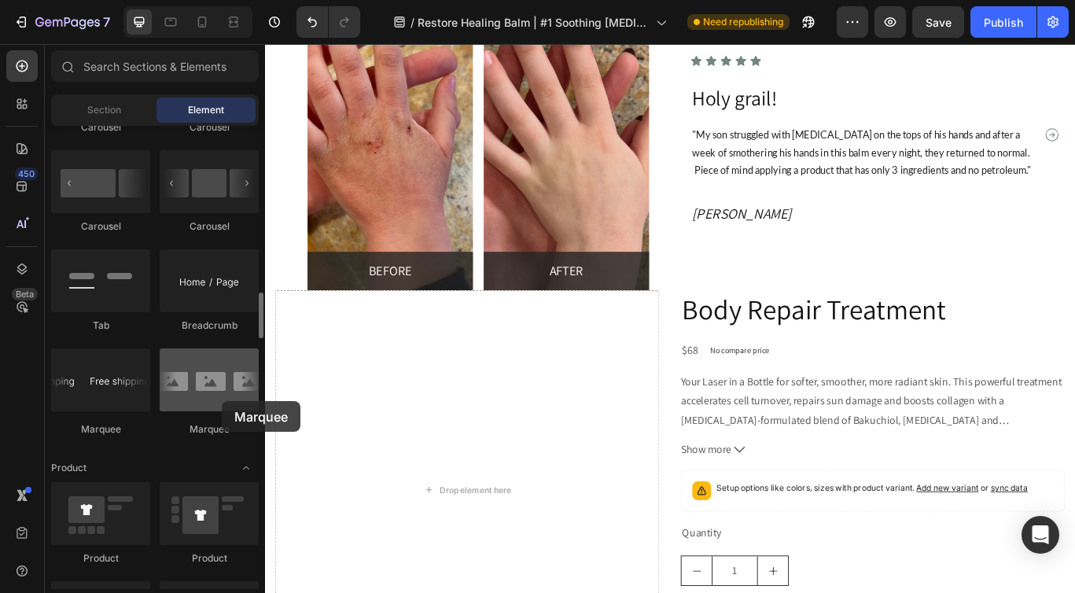
click at [222, 401] on div at bounding box center [209, 379] width 99 height 63
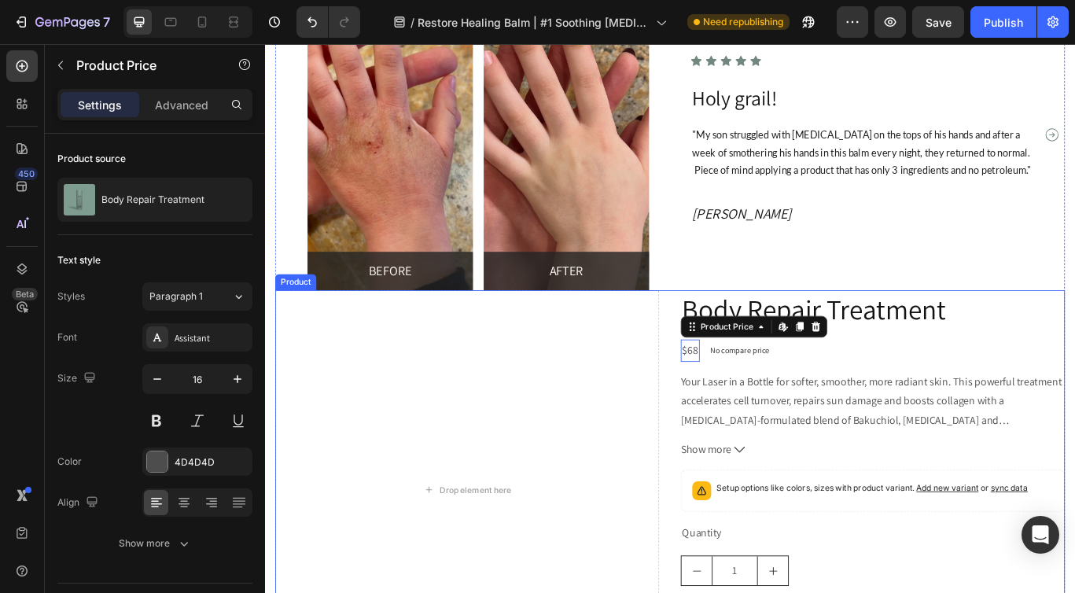
drag, startPoint x: 750, startPoint y: 374, endPoint x: 827, endPoint y: 438, distance: 99.9
click at [521, 432] on div "Drop element here Body Repair Treatment Product Title $68 Product Price Edit co…" at bounding box center [737, 563] width 920 height 465
click at [302, 322] on div "Product" at bounding box center [301, 321] width 42 height 14
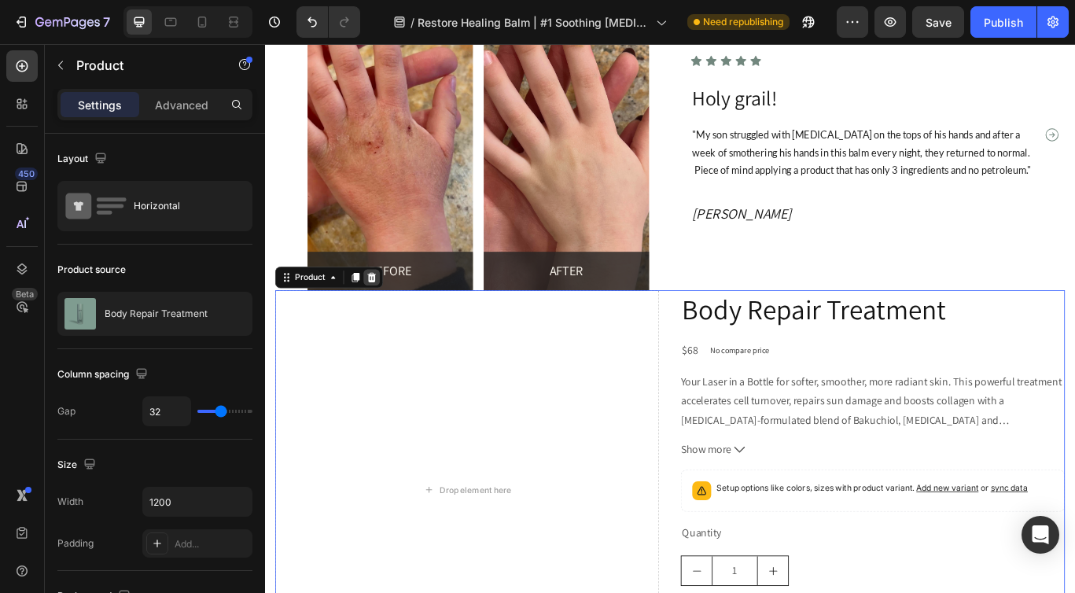
click at [392, 321] on div at bounding box center [389, 316] width 19 height 19
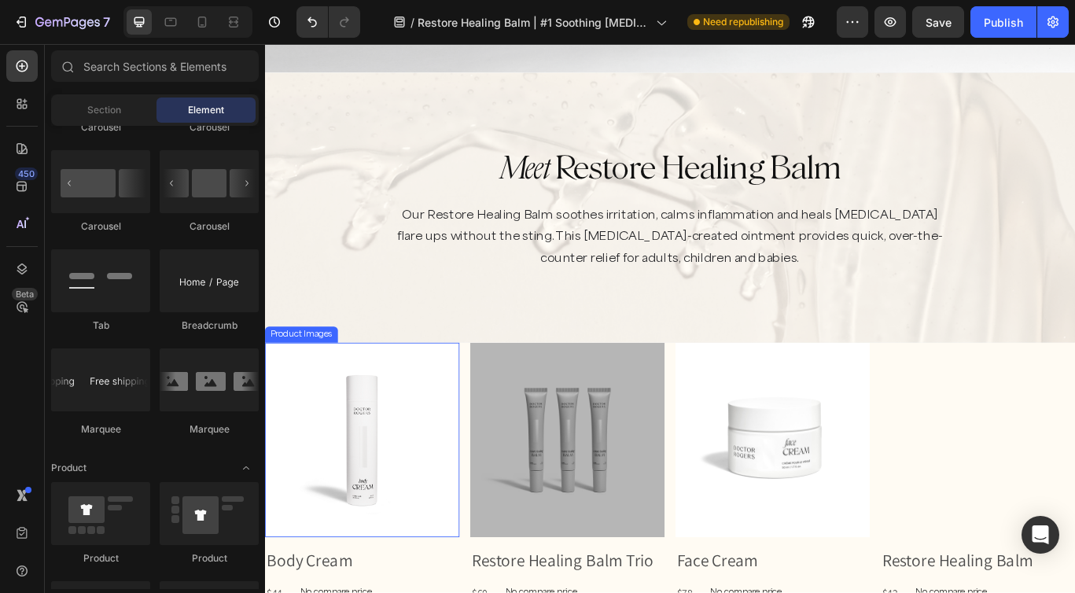
scroll to position [0, 0]
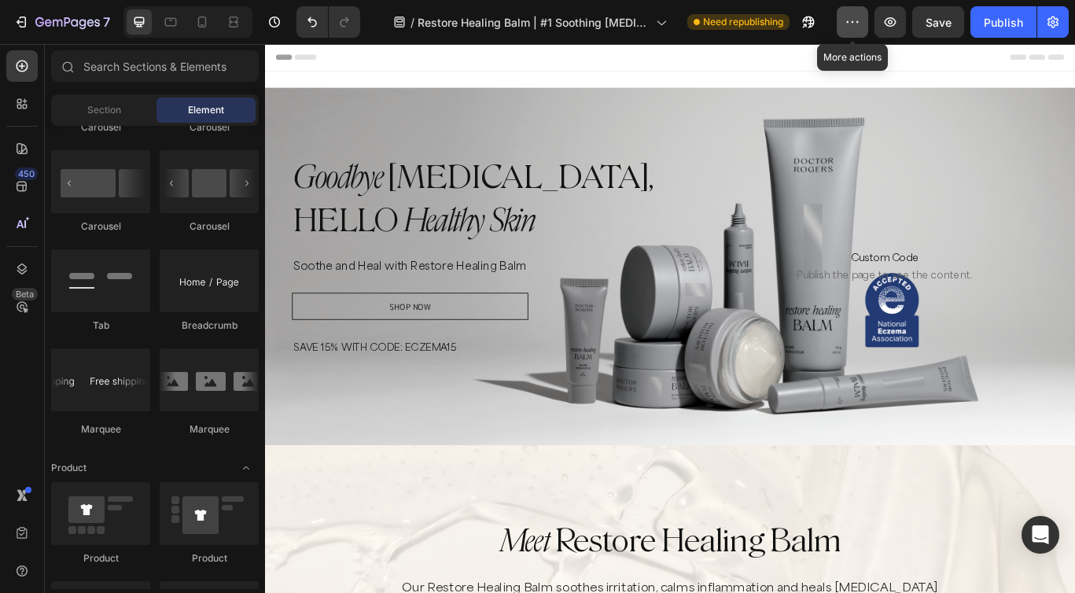
click at [854, 18] on icon "button" at bounding box center [852, 22] width 16 height 16
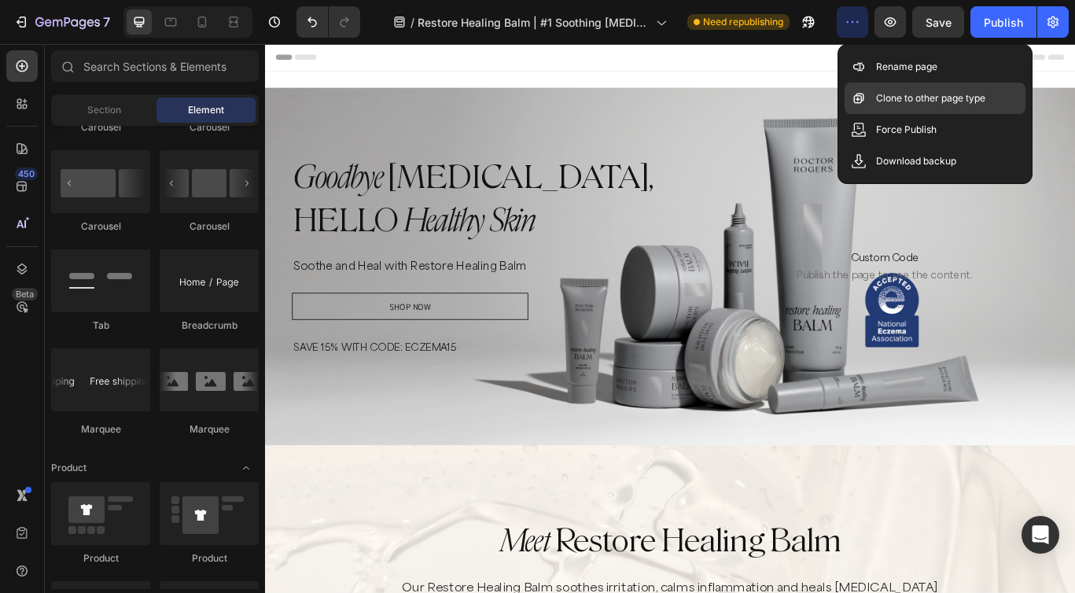
click at [918, 95] on p "Clone to other page type" at bounding box center [930, 98] width 109 height 16
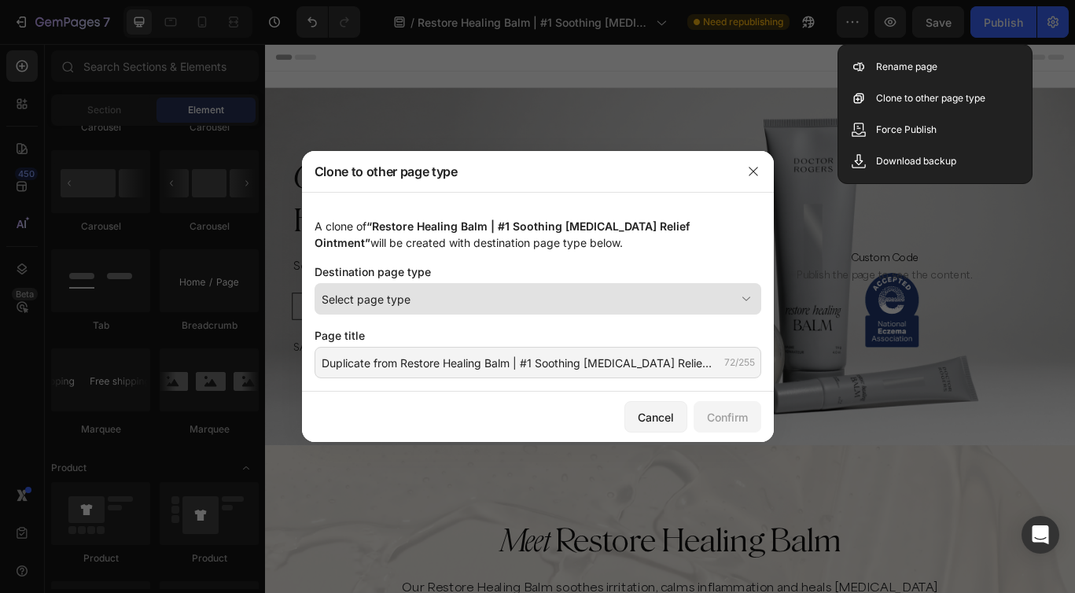
click at [746, 301] on icon at bounding box center [746, 299] width 16 height 16
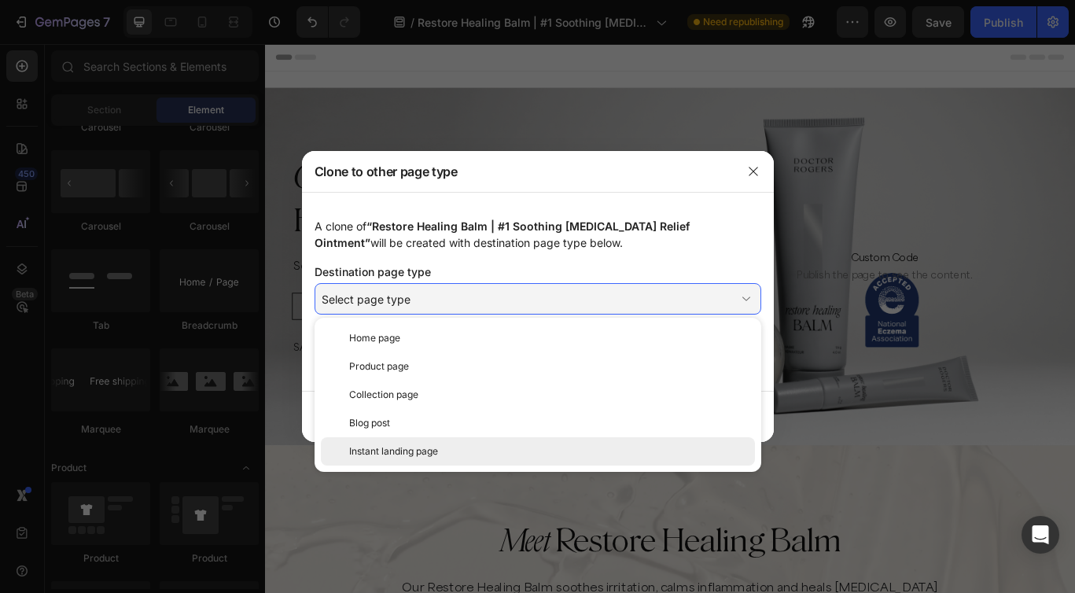
click at [412, 459] on div "Instant landing page" at bounding box center [538, 451] width 434 height 28
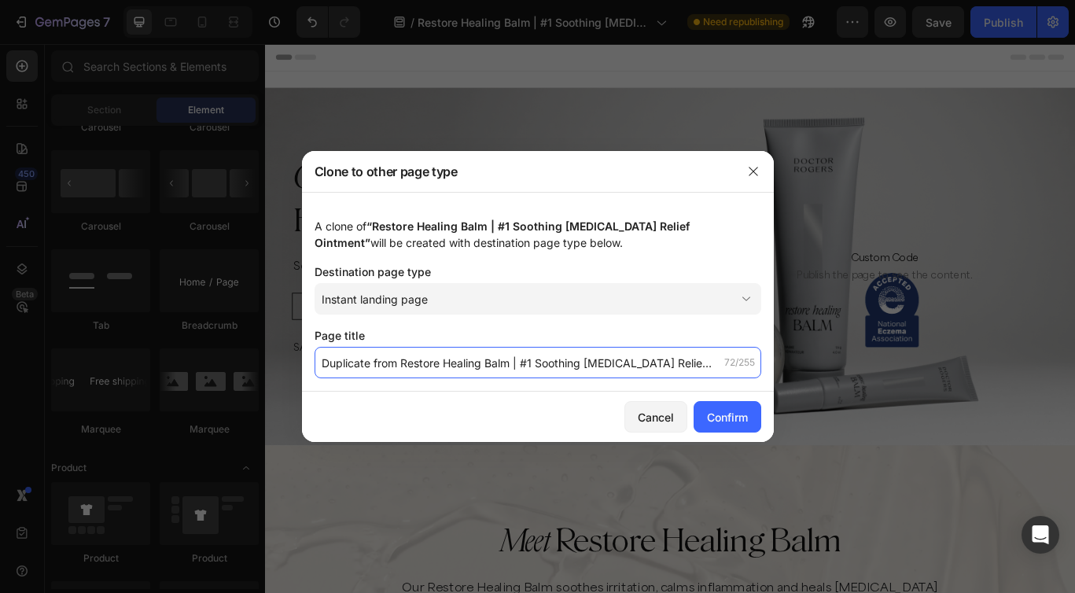
click at [370, 362] on input "Duplicate from Restore Healing Balm | #1 Soothing Eczema Relief Ointment" at bounding box center [537, 362] width 446 height 31
click at [371, 358] on input "Duplicate from Restore Healing Balm | #1 Soothing Eczema Relief Ointment" at bounding box center [537, 362] width 446 height 31
type input "Duplicate 092625 from Restore Healing Balm | #1 Soothing Eczema Relief Ointment"
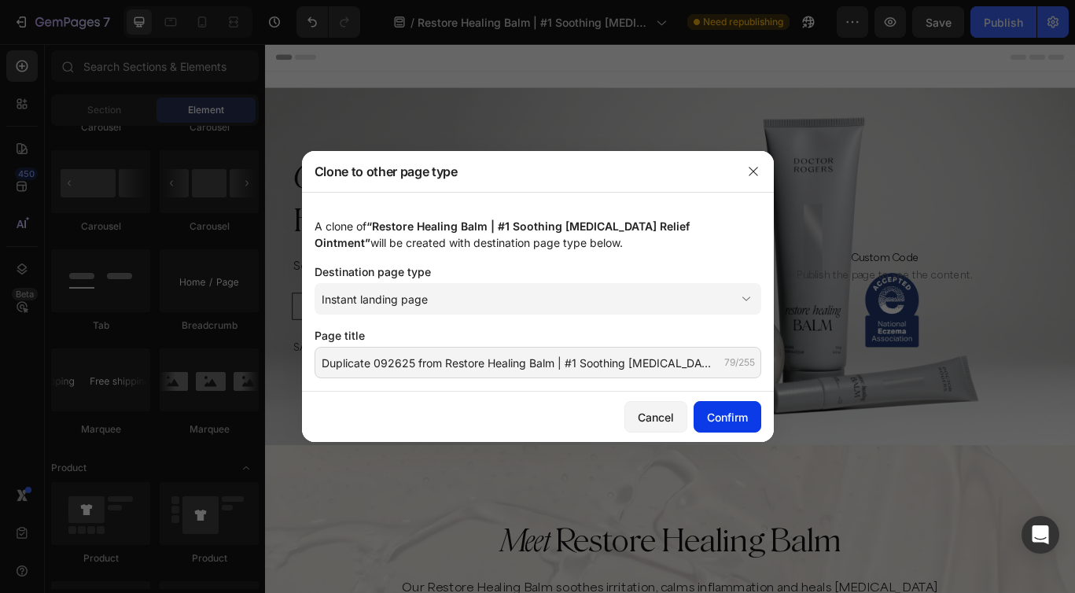
click at [715, 423] on div "Confirm" at bounding box center [727, 417] width 41 height 17
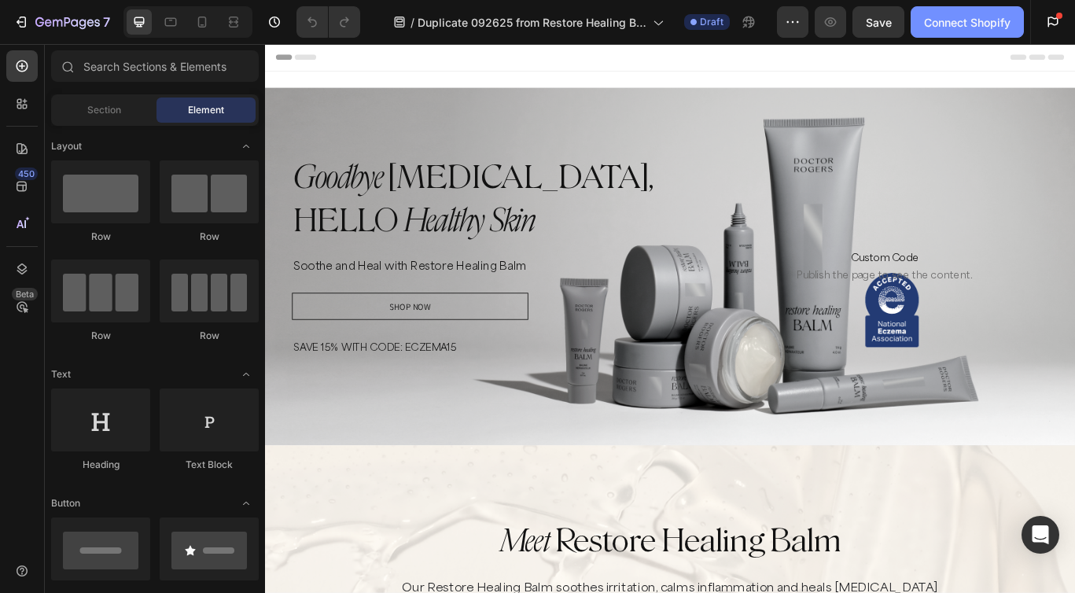
click at [961, 24] on div "Connect Shopify" at bounding box center [967, 22] width 86 height 17
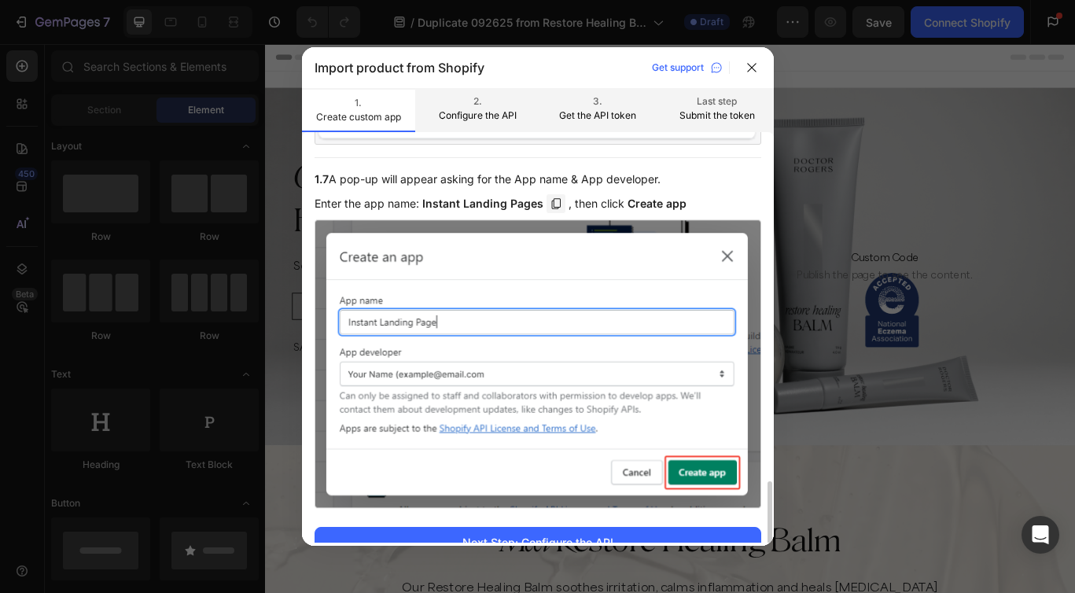
scroll to position [1986, 0]
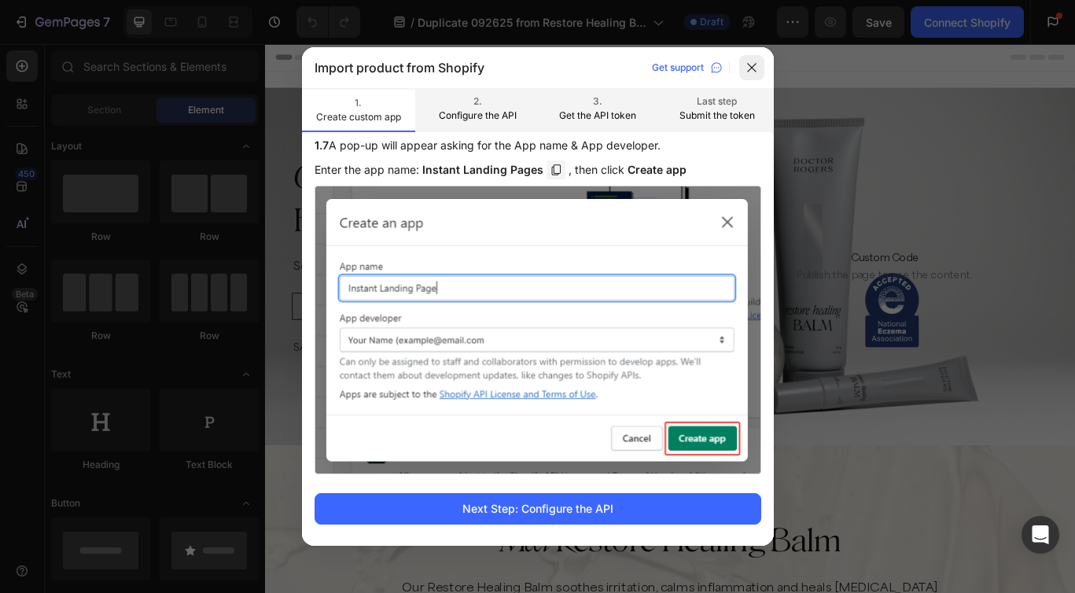
click at [750, 59] on div at bounding box center [751, 67] width 25 height 25
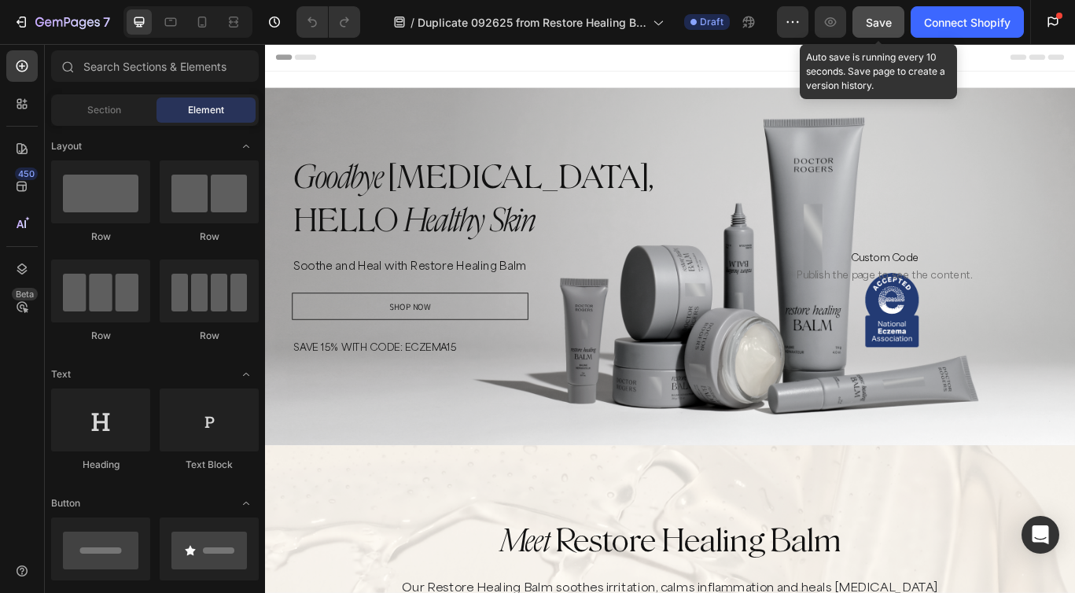
click at [882, 35] on button "Save" at bounding box center [878, 21] width 52 height 31
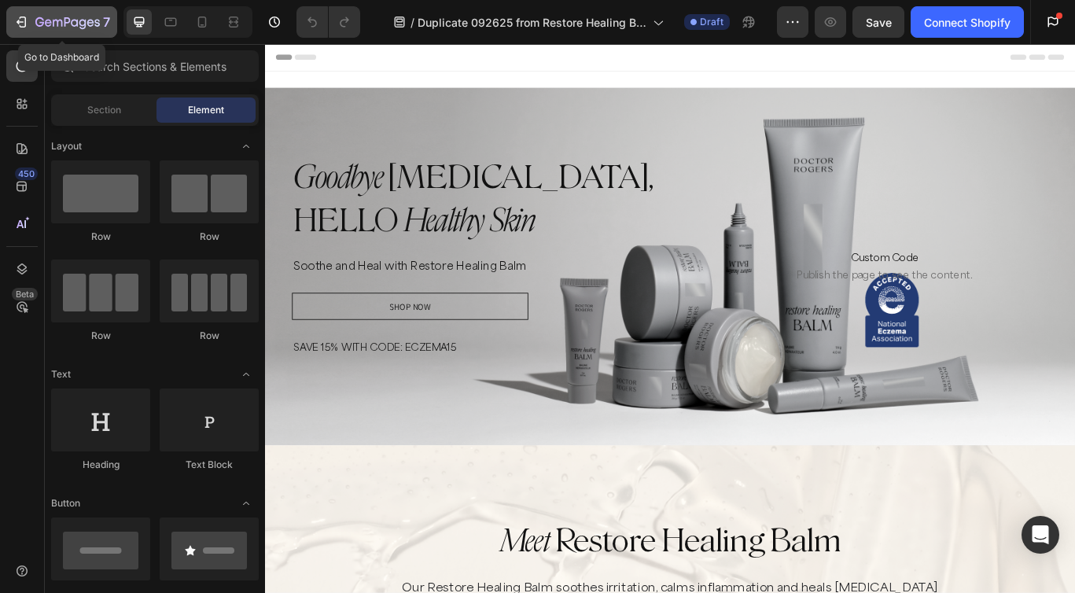
click at [24, 23] on icon "button" at bounding box center [21, 22] width 16 height 16
